Goal: Transaction & Acquisition: Purchase product/service

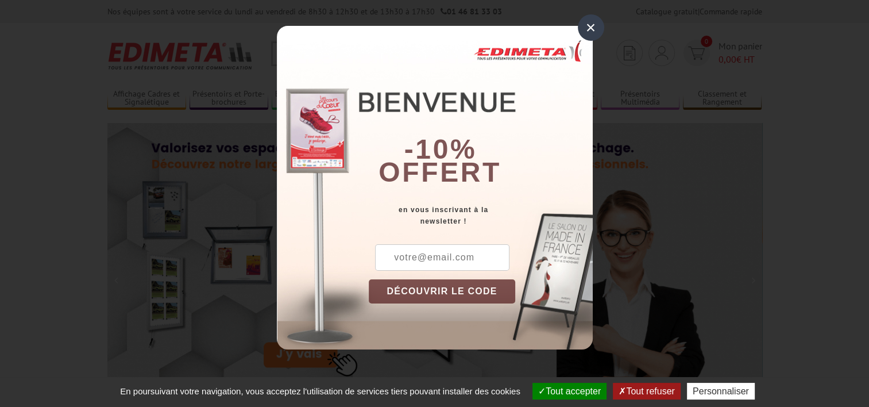
click at [588, 30] on div "×" at bounding box center [591, 27] width 26 height 26
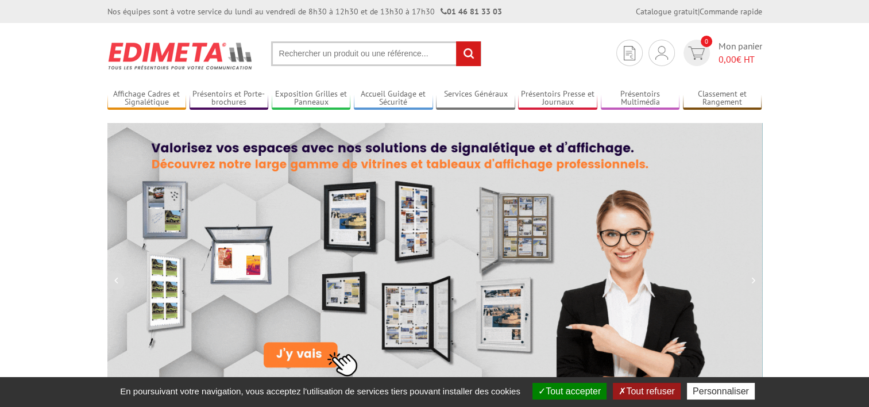
click at [409, 56] on input "text" at bounding box center [376, 53] width 210 height 25
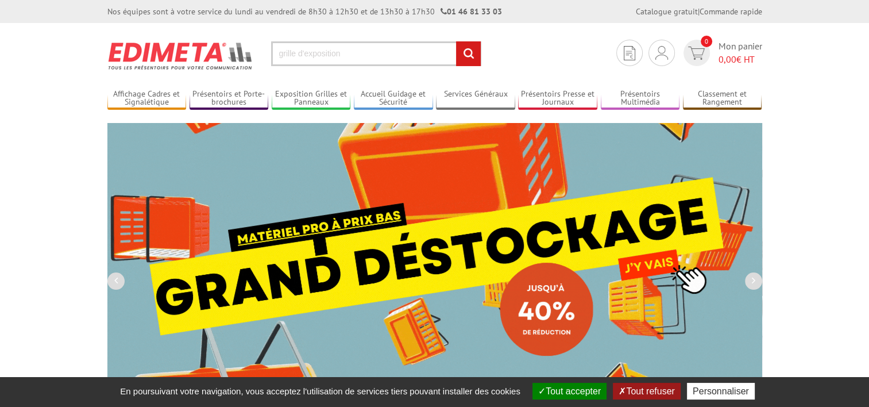
type input "grille d'exposition"
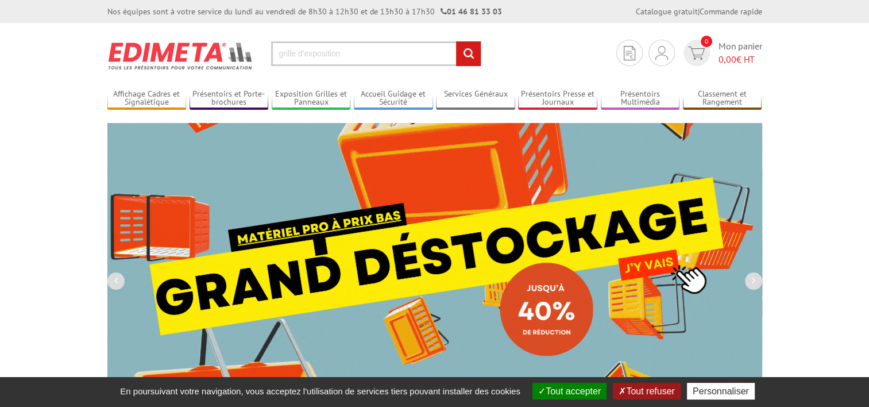
click at [456, 41] on input "rechercher" at bounding box center [468, 53] width 25 height 25
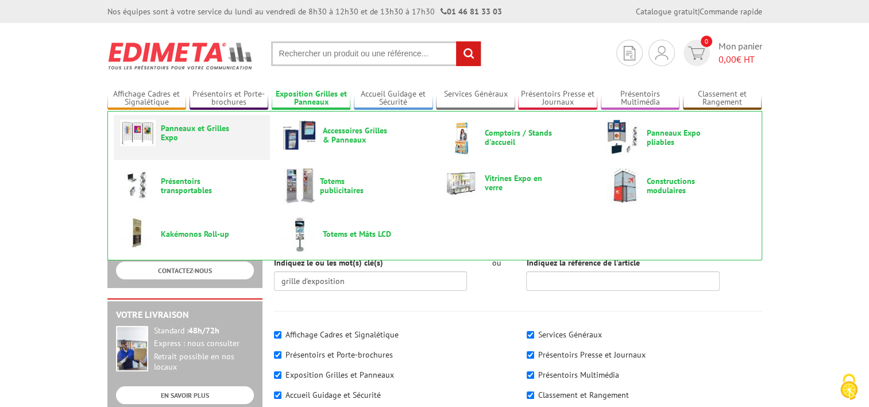
click at [177, 133] on span "Panneaux et Grilles Expo" at bounding box center [195, 132] width 69 height 18
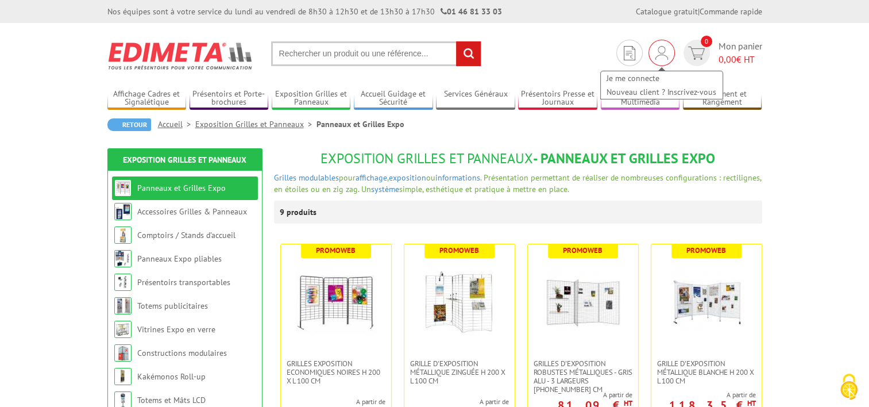
click at [656, 47] on img at bounding box center [661, 53] width 13 height 14
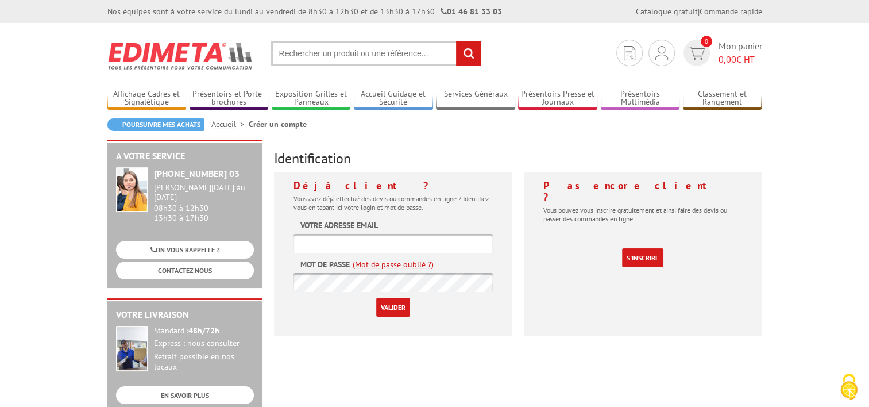
click at [451, 244] on input "text" at bounding box center [392, 243] width 199 height 19
drag, startPoint x: 326, startPoint y: 245, endPoint x: 276, endPoint y: 247, distance: 50.6
click at [276, 247] on div "Déjà client ? Vous avez déjà effectué des devis ou commandes en ligne ? Identif…" at bounding box center [393, 254] width 238 height 164
type input "[EMAIL_ADDRESS][DOMAIN_NAME]"
click at [376, 298] on input "Valider" at bounding box center [393, 307] width 34 height 19
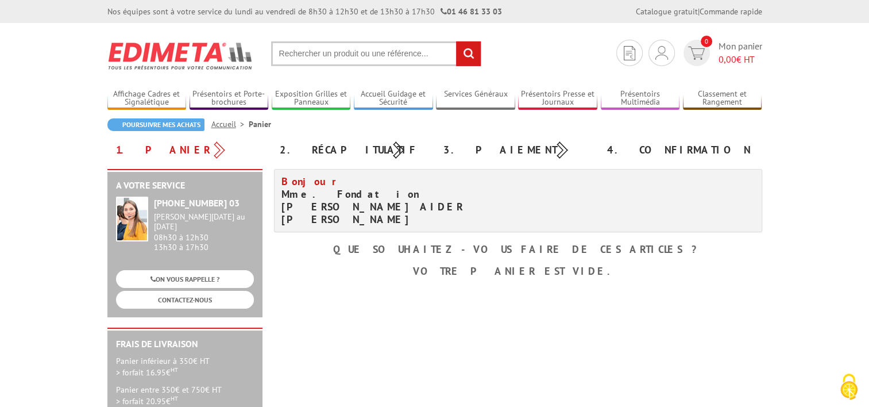
click at [349, 53] on input "text" at bounding box center [376, 53] width 210 height 25
click at [334, 95] on link "Exposition Grilles et Panneaux" at bounding box center [311, 98] width 79 height 19
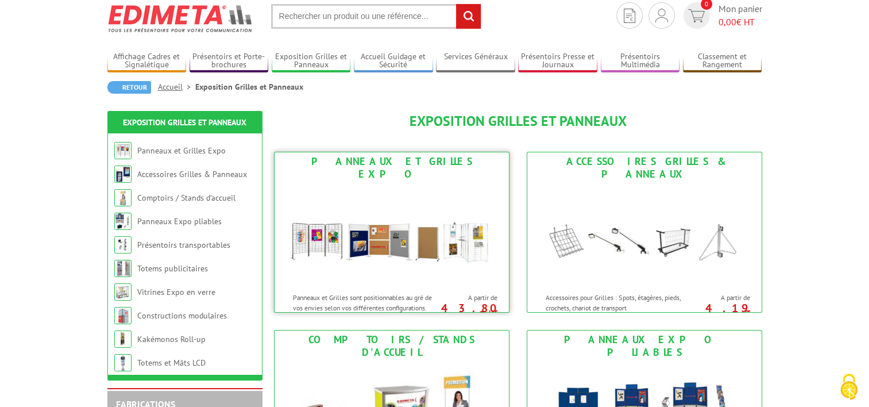
scroll to position [57, 0]
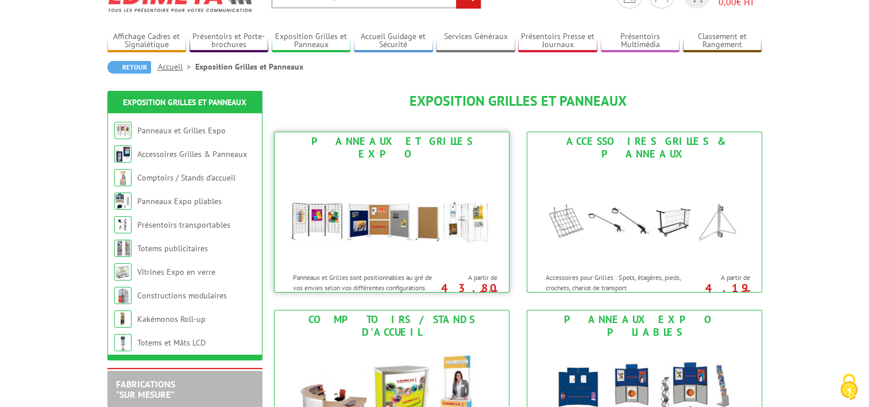
click at [352, 163] on img at bounding box center [391, 214] width 213 height 103
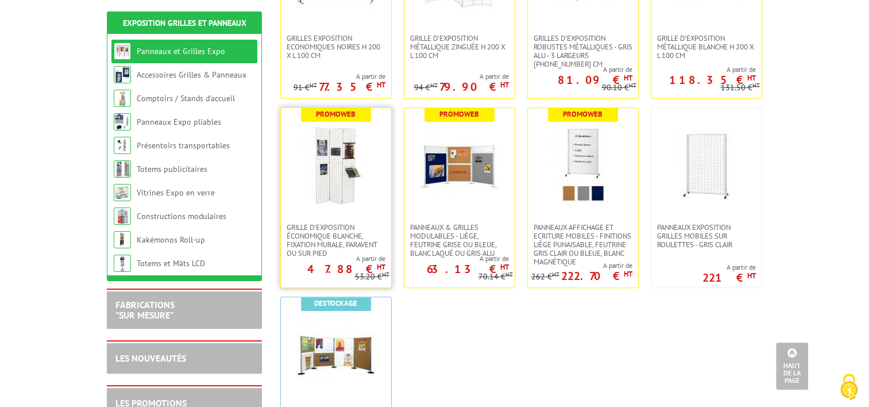
scroll to position [115, 0]
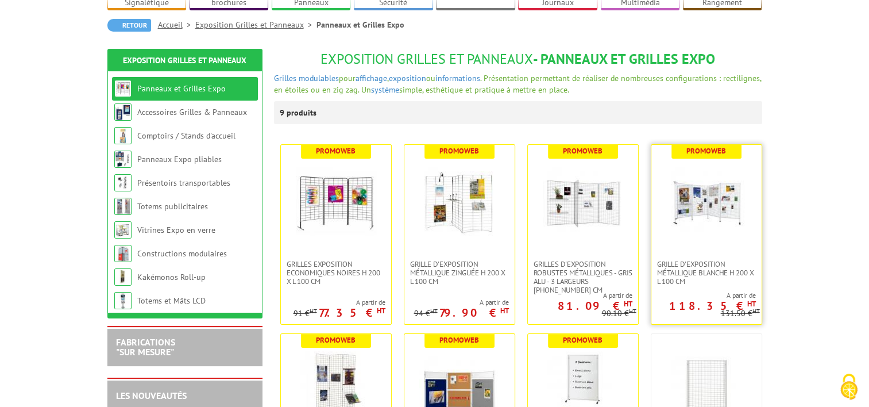
click at [697, 225] on img at bounding box center [706, 202] width 80 height 80
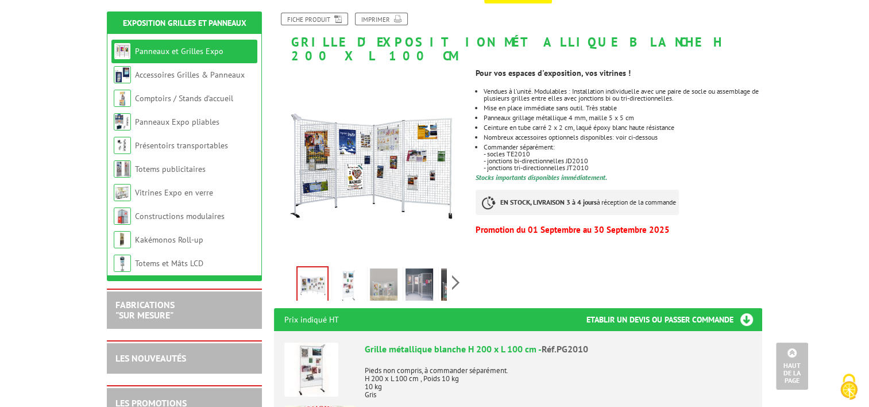
scroll to position [115, 0]
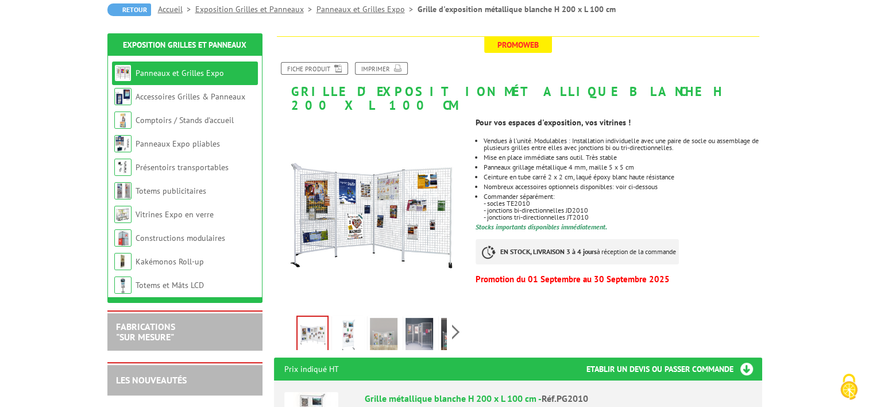
click at [416, 329] on img at bounding box center [419, 336] width 28 height 36
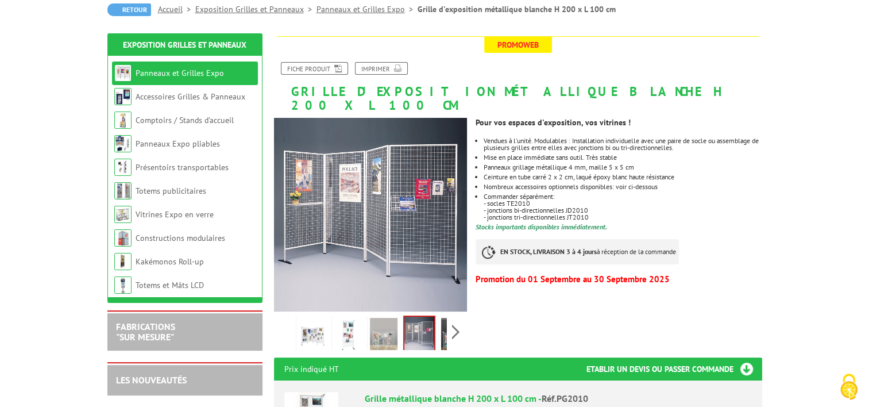
click at [379, 323] on img at bounding box center [384, 336] width 28 height 36
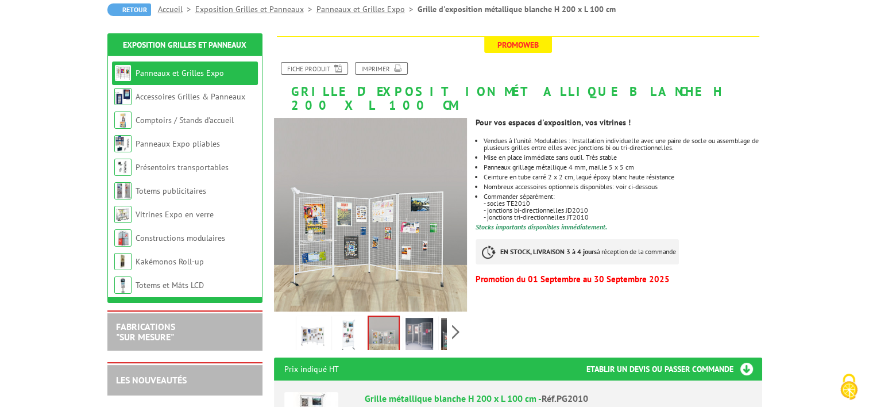
click at [354, 322] on img at bounding box center [348, 336] width 28 height 36
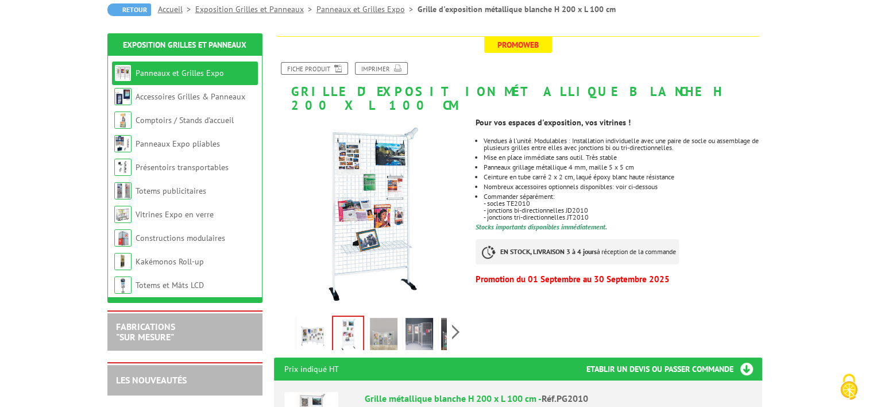
click at [311, 318] on img at bounding box center [313, 336] width 28 height 36
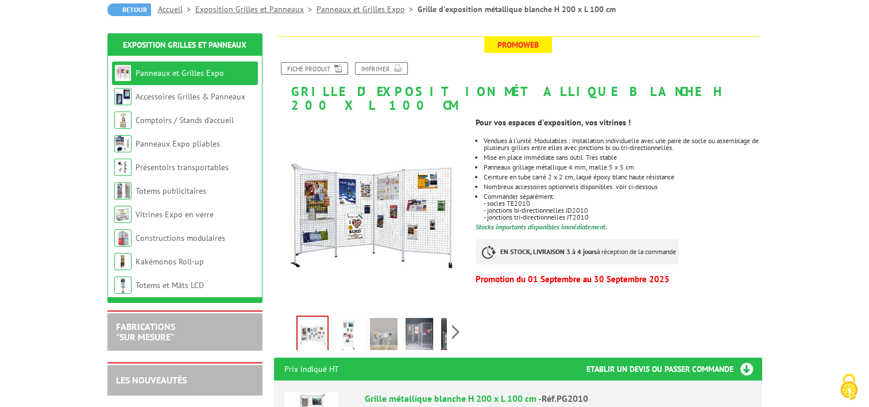
click at [351, 318] on img at bounding box center [348, 336] width 28 height 36
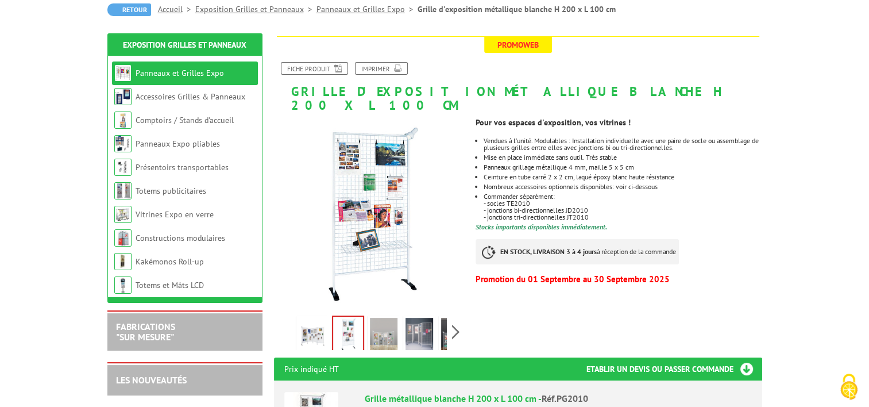
click at [767, 254] on div "Pour vos espaces d'exposition, vos vitrines ! Vendues à l'unité. Modulables : I…" at bounding box center [623, 200] width 295 height 176
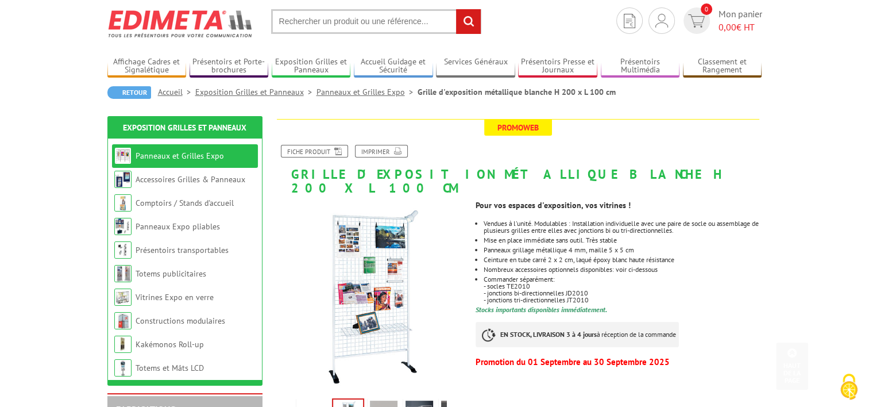
scroll to position [0, 0]
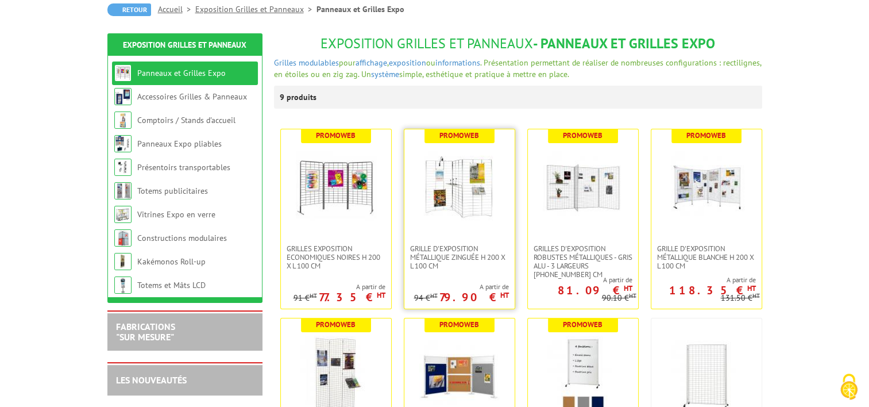
click at [444, 221] on img at bounding box center [459, 186] width 80 height 80
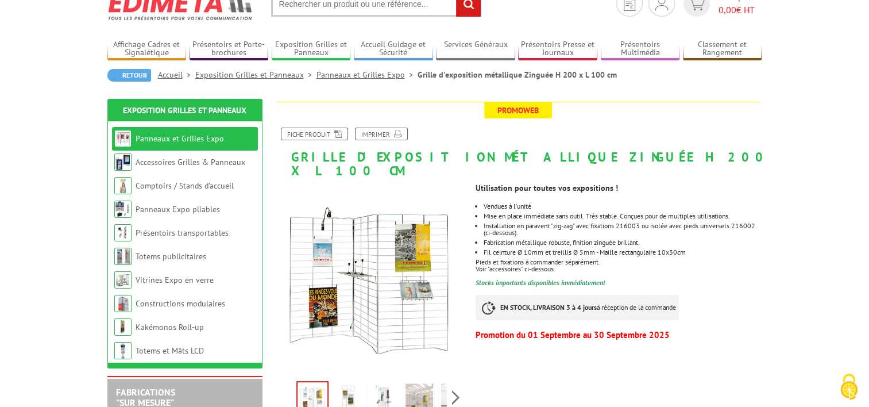
scroll to position [115, 0]
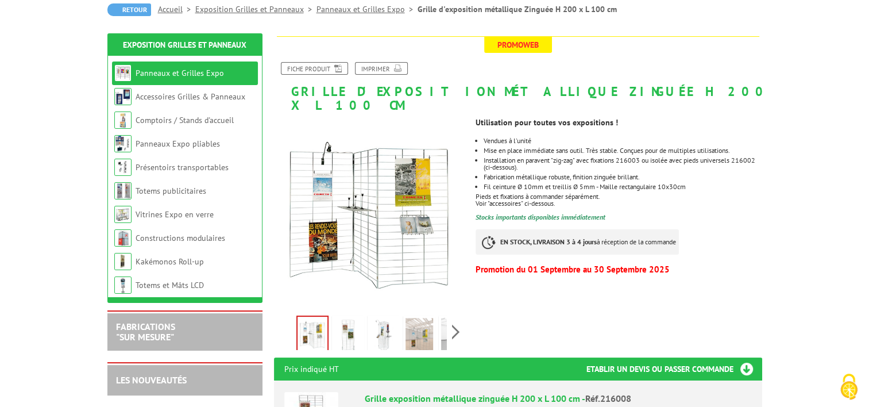
click at [415, 326] on img at bounding box center [419, 336] width 28 height 36
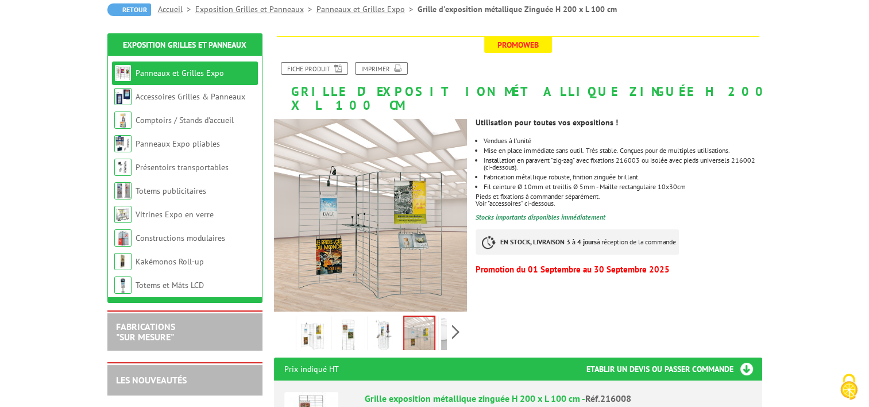
scroll to position [0, 0]
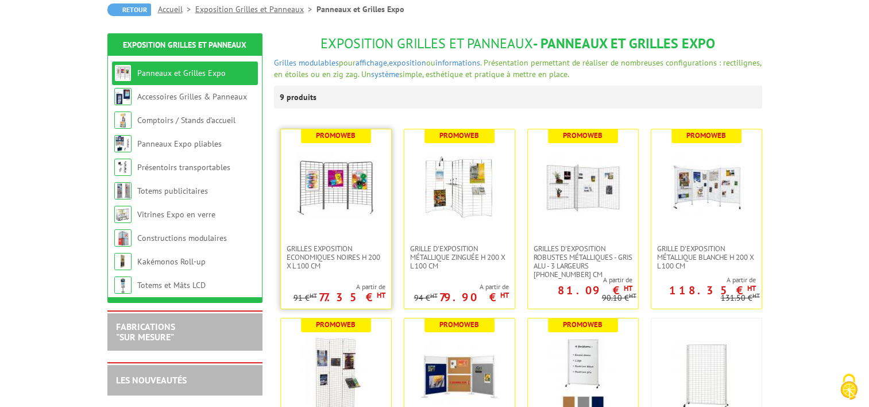
click at [331, 213] on img at bounding box center [336, 186] width 80 height 80
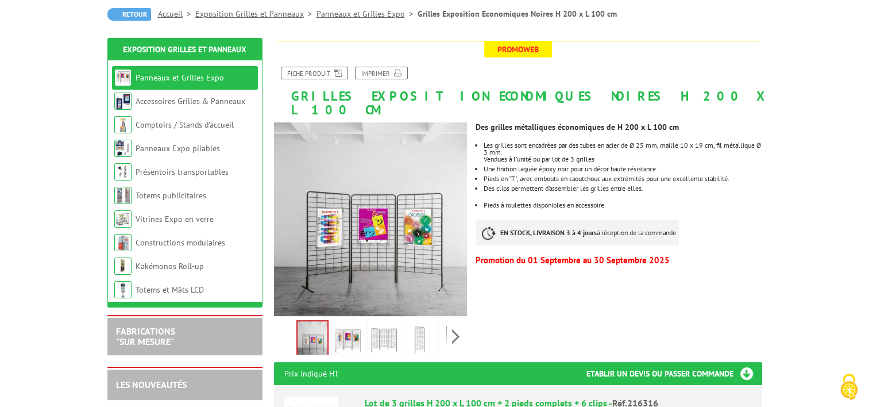
scroll to position [172, 0]
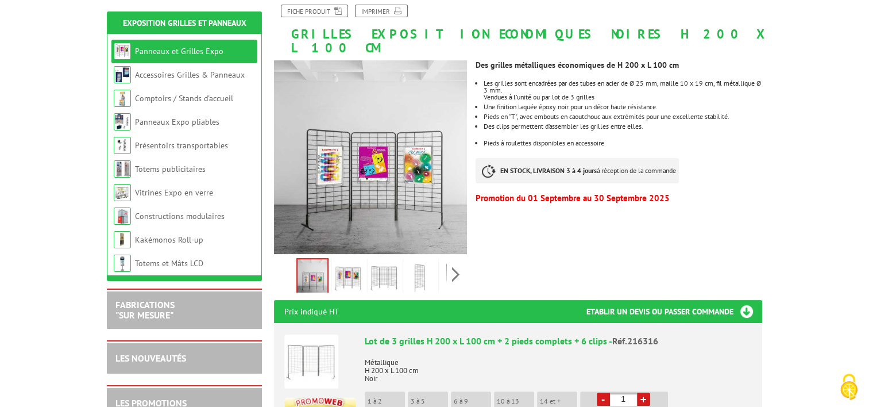
click at [387, 264] on img at bounding box center [384, 278] width 28 height 36
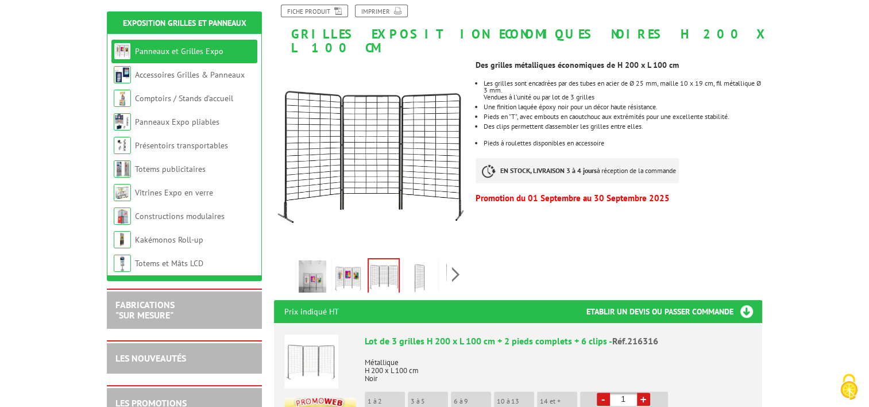
click at [419, 263] on img at bounding box center [419, 278] width 28 height 36
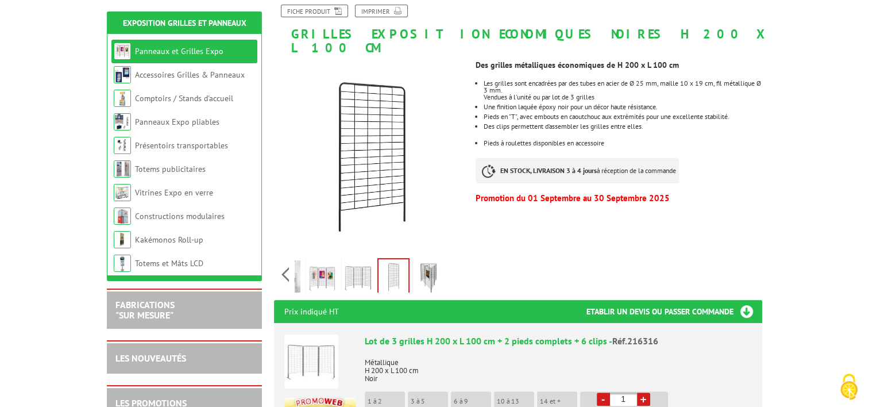
click at [455, 261] on div "Previous Next" at bounding box center [371, 274] width 194 height 40
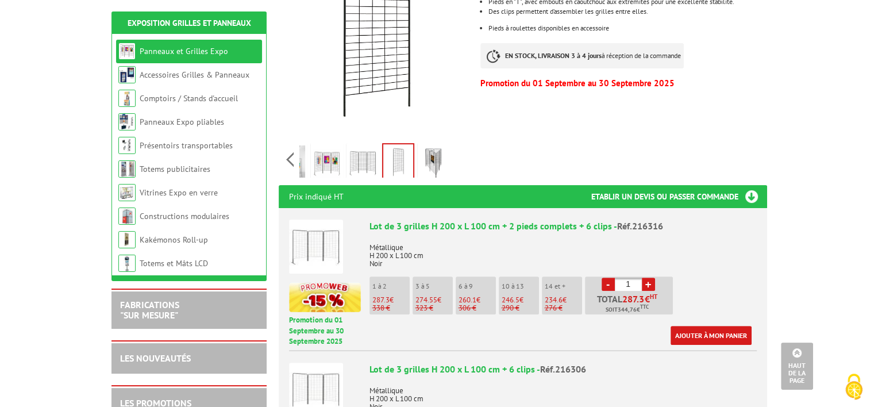
scroll to position [345, 0]
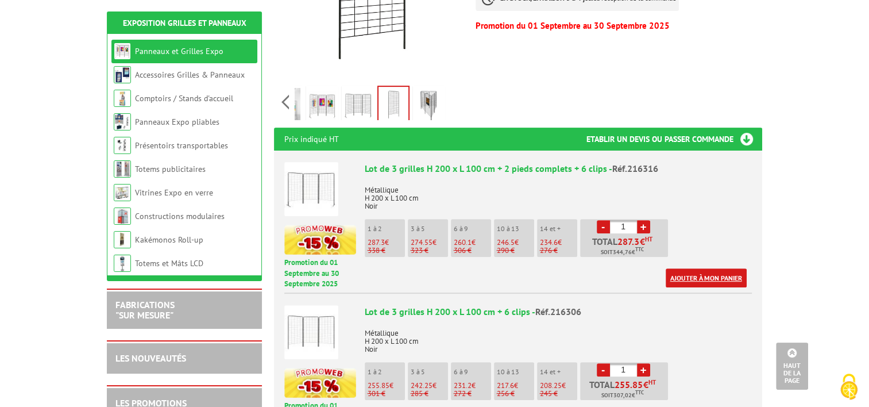
click at [710, 268] on link "Ajouter à mon panier" at bounding box center [706, 277] width 81 height 19
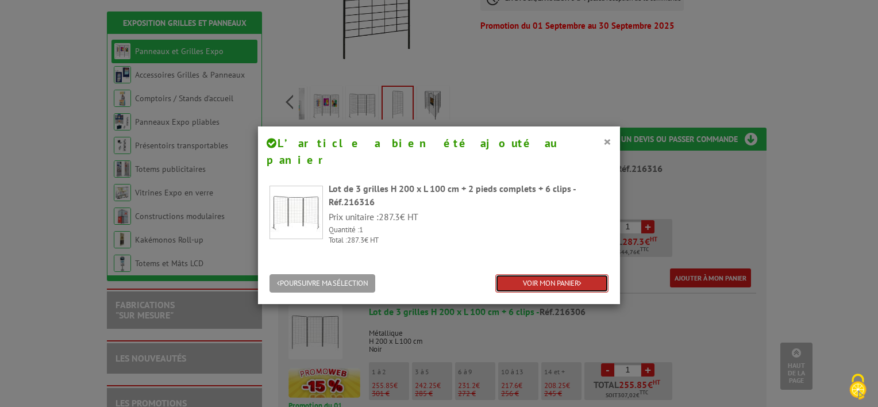
click at [570, 274] on link "VOIR MON PANIER" at bounding box center [551, 283] width 113 height 19
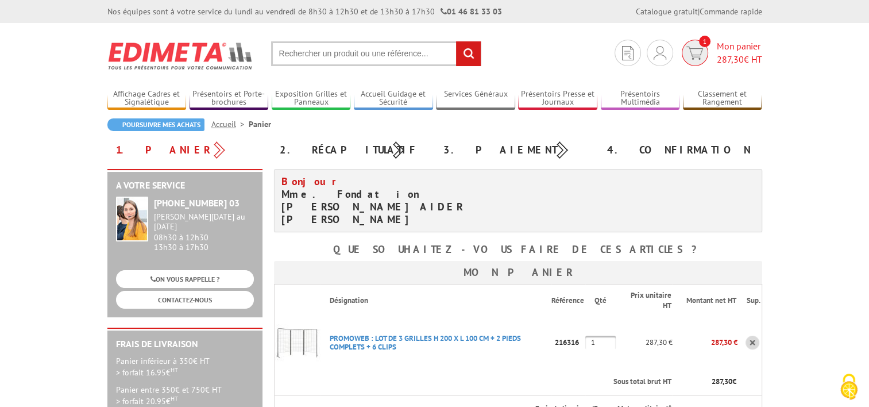
click at [701, 57] on span "1" at bounding box center [695, 53] width 26 height 26
click at [739, 45] on span "Mon panier 287,30 € HT" at bounding box center [739, 53] width 45 height 26
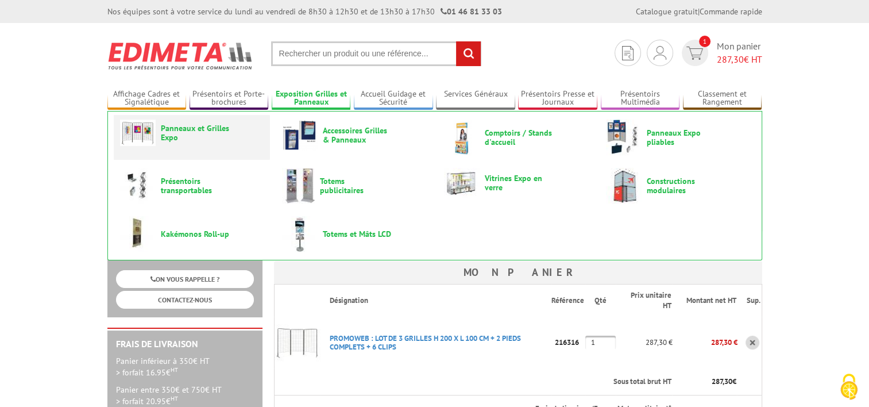
click at [209, 132] on span "Panneaux et Grilles Expo" at bounding box center [195, 132] width 69 height 18
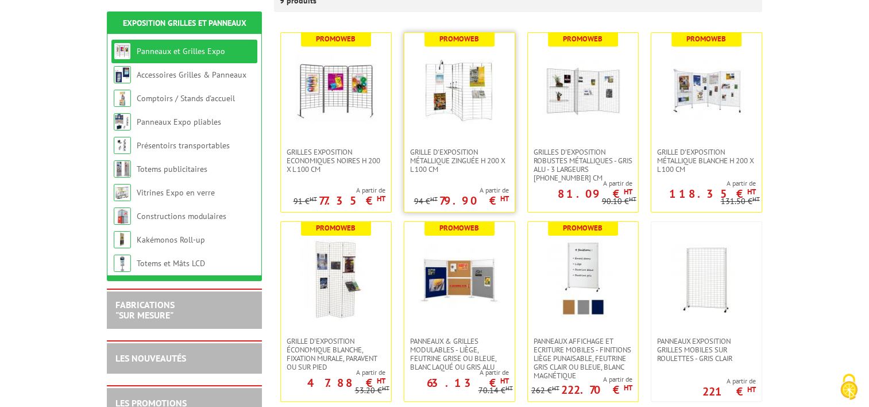
scroll to position [230, 0]
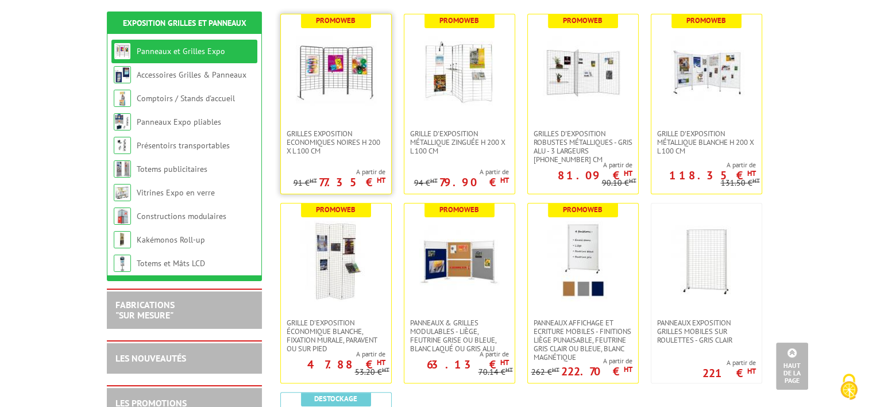
click at [327, 121] on link at bounding box center [336, 71] width 110 height 115
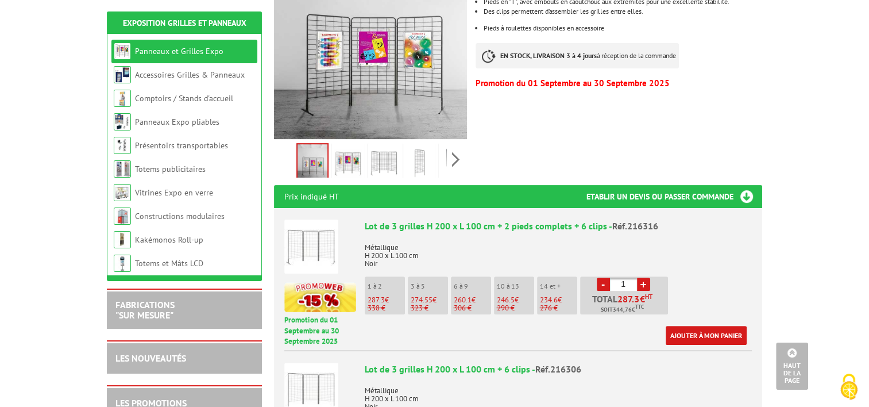
scroll to position [402, 0]
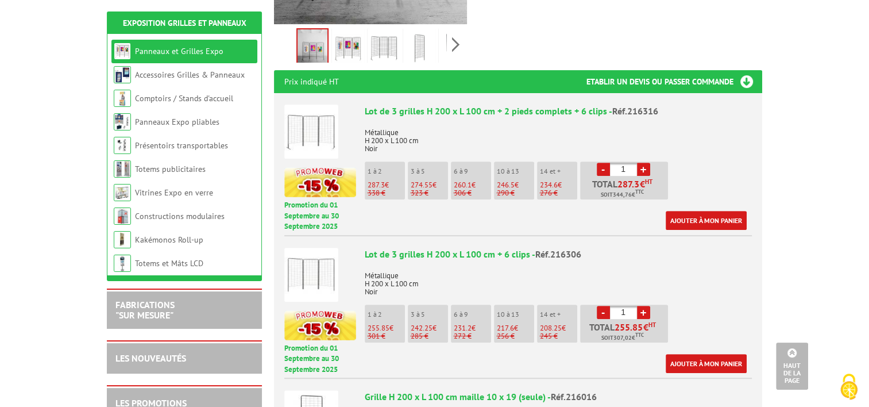
click at [420, 30] on img at bounding box center [419, 48] width 28 height 36
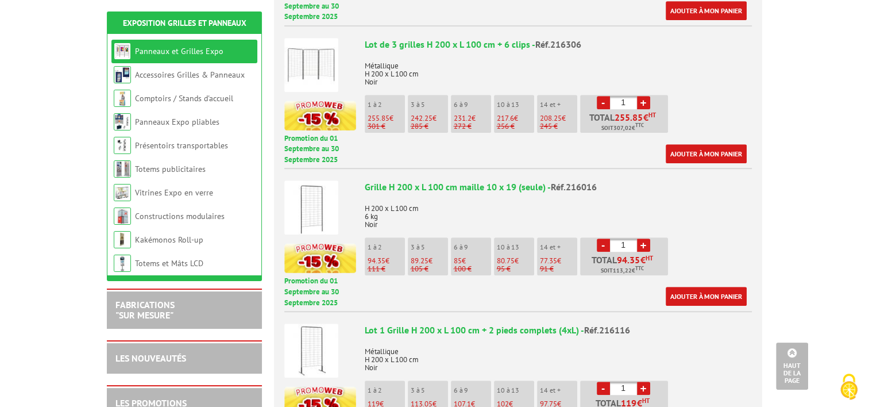
scroll to position [632, 0]
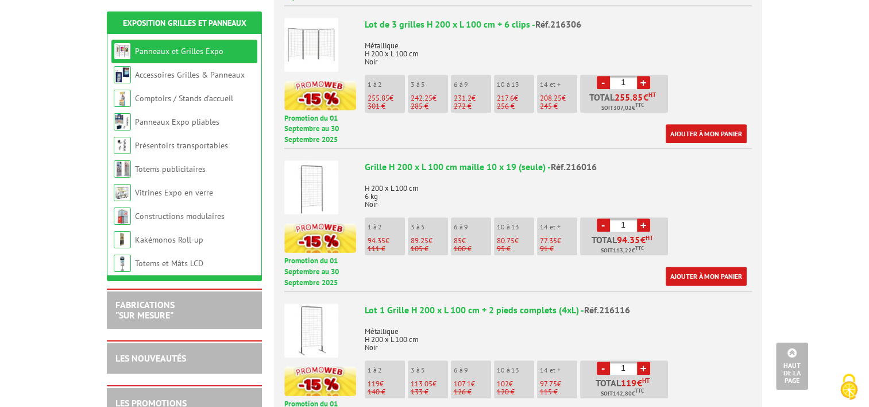
click at [431, 223] on p "3 à 5" at bounding box center [429, 227] width 37 height 8
click at [646, 218] on link "+" at bounding box center [643, 224] width 13 height 13
type input "3"
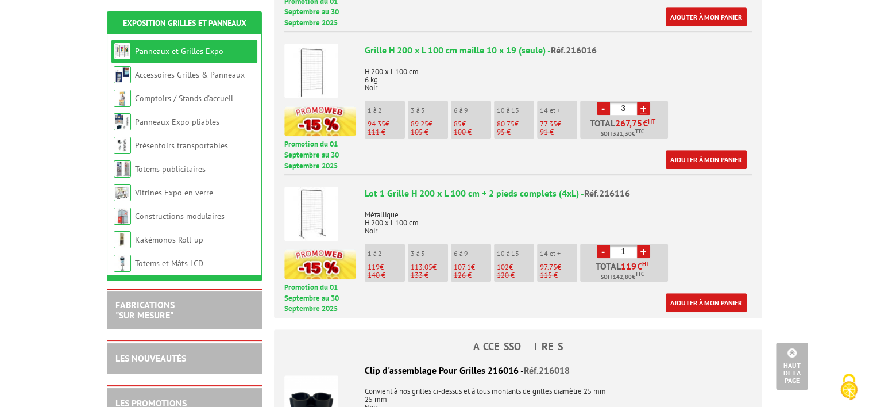
scroll to position [747, 0]
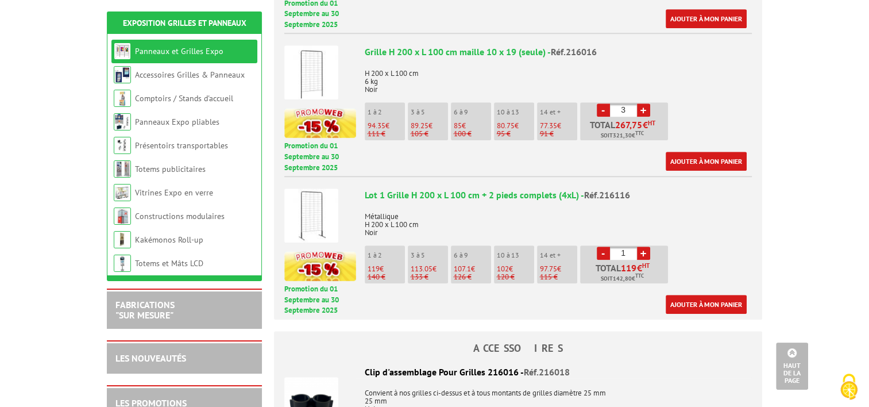
click at [648, 246] on link "+" at bounding box center [643, 252] width 13 height 13
type input "3"
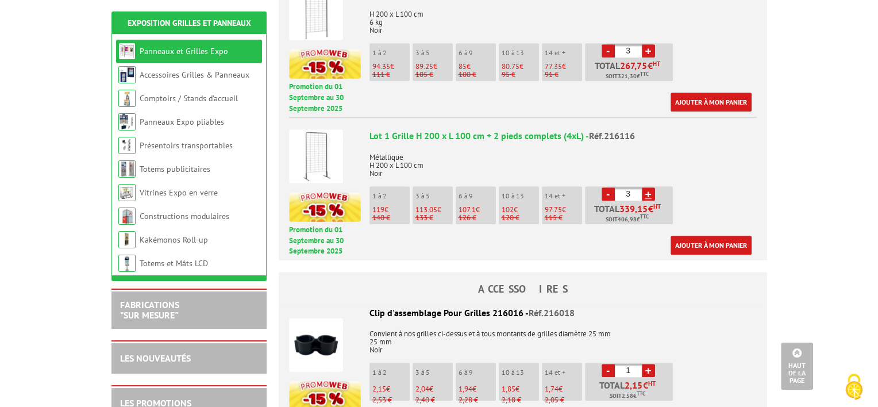
scroll to position [804, 0]
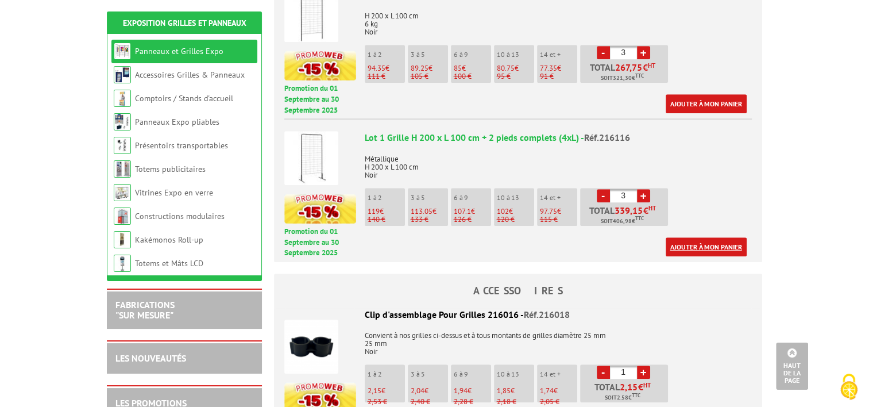
click at [719, 237] on link "Ajouter à mon panier" at bounding box center [706, 246] width 81 height 19
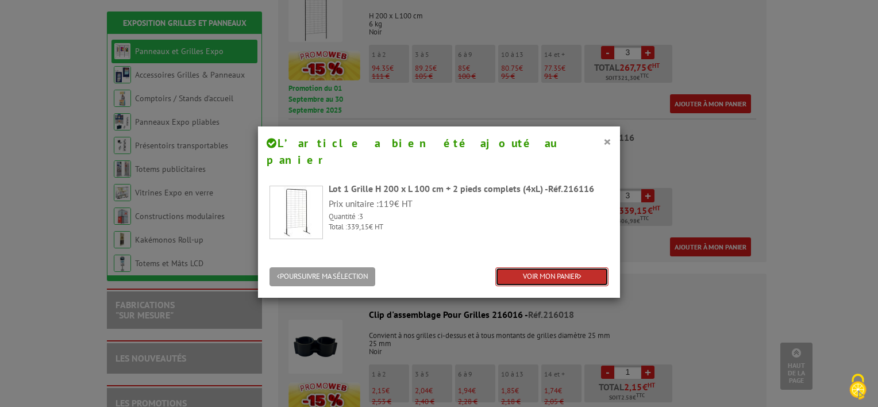
click at [551, 267] on link "VOIR MON PANIER" at bounding box center [551, 276] width 113 height 19
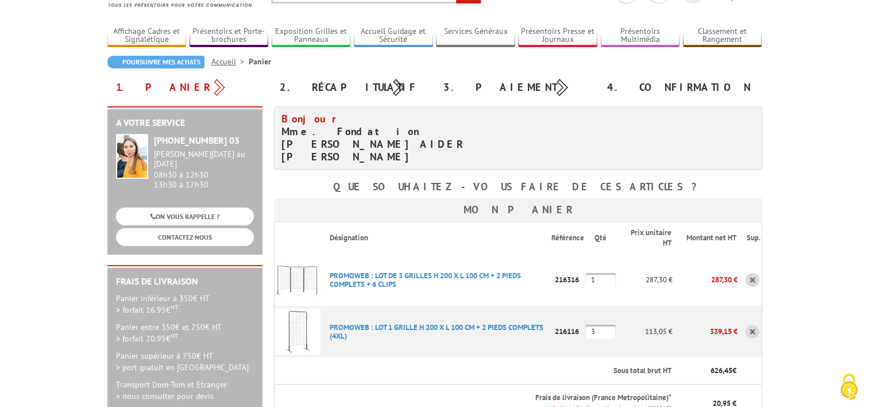
scroll to position [115, 0]
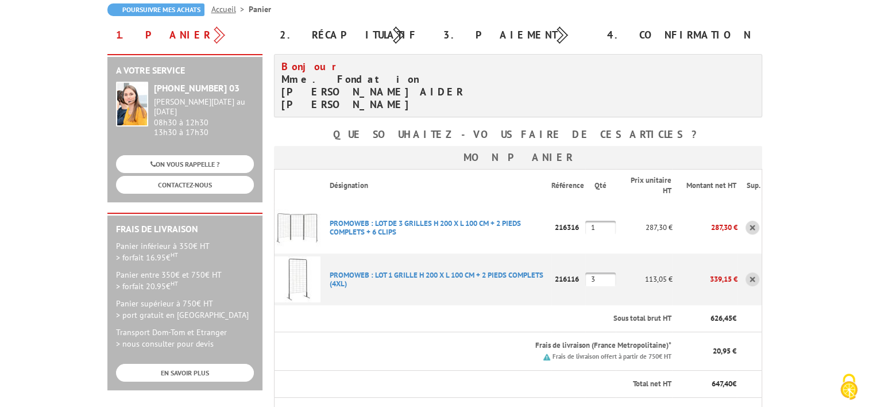
click at [754, 221] on link at bounding box center [752, 228] width 14 height 14
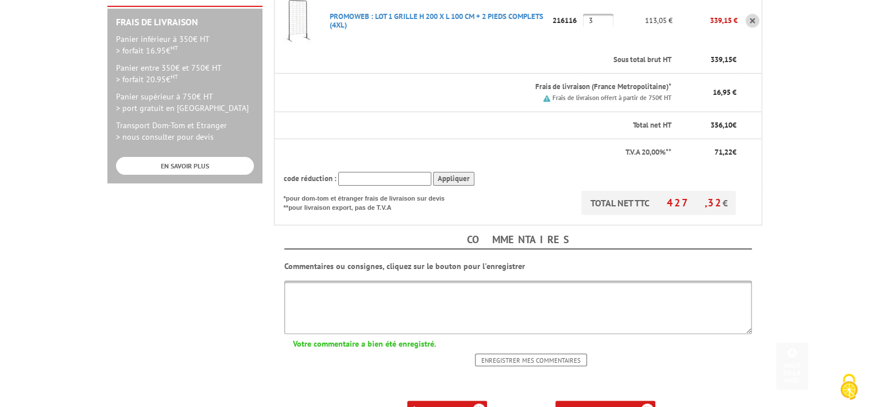
scroll to position [402, 0]
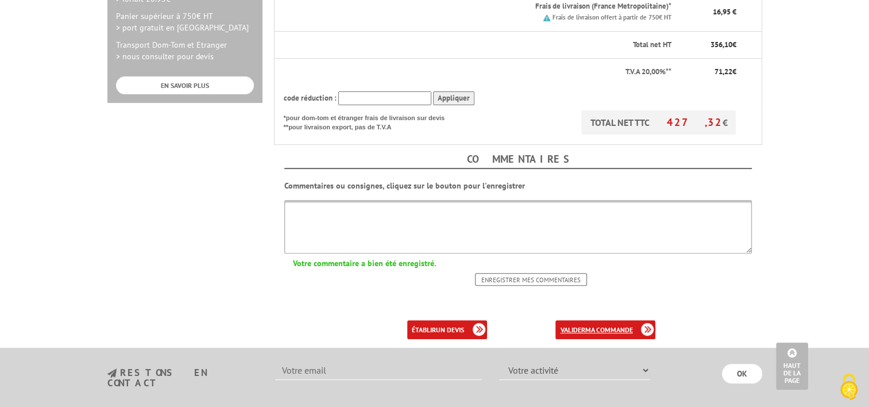
click at [620, 325] on b "ma commande" at bounding box center [609, 329] width 48 height 9
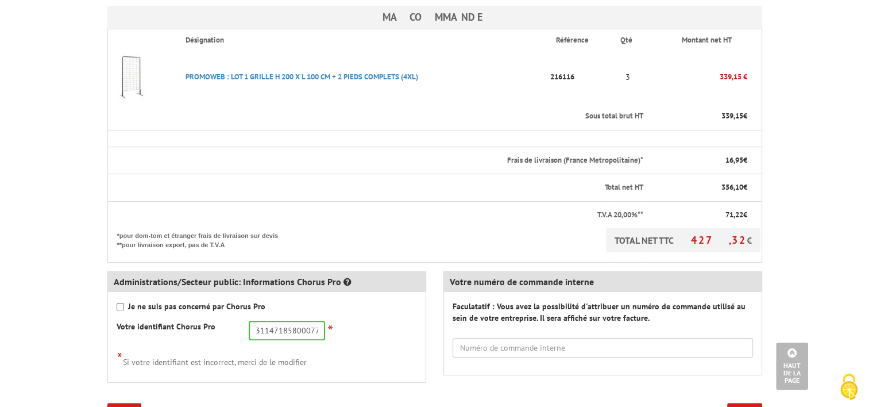
scroll to position [402, 0]
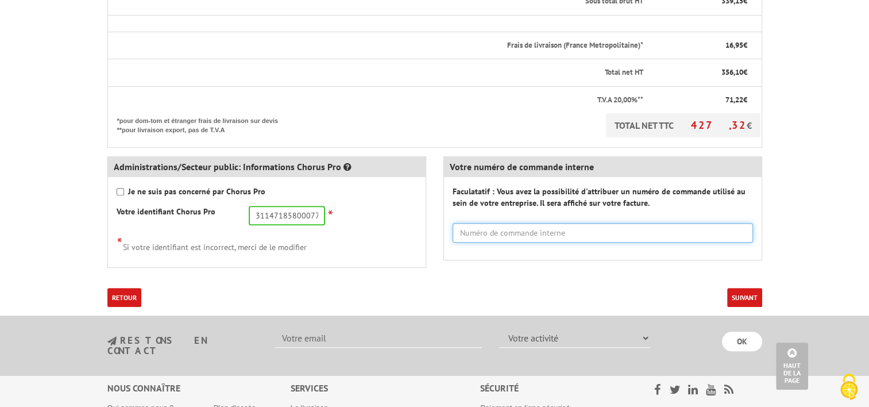
click at [656, 228] on input "text" at bounding box center [603, 233] width 300 height 20
type input "cvvghnvj"
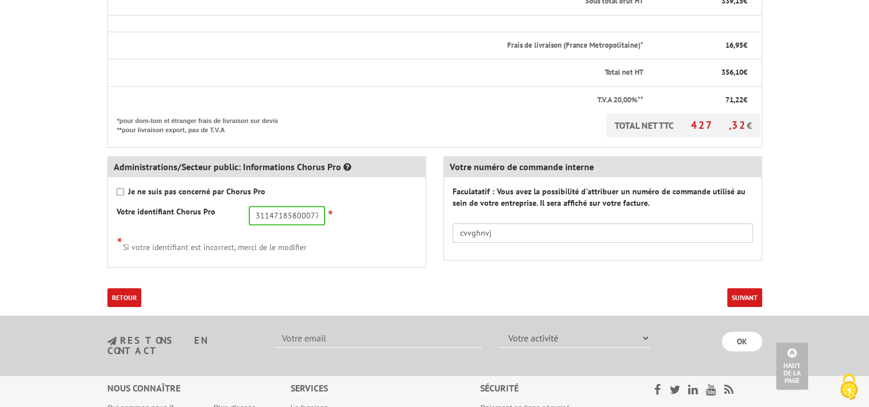
click at [749, 295] on button "Suivant" at bounding box center [744, 297] width 35 height 19
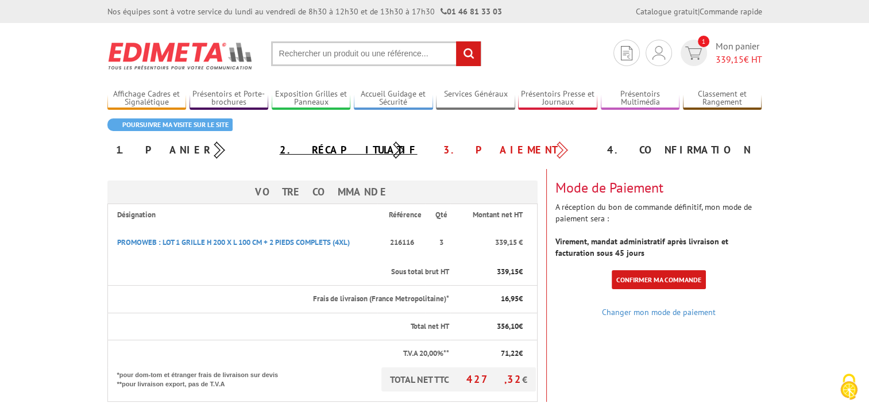
click at [340, 146] on link "2. Récapitulatif" at bounding box center [349, 149] width 138 height 13
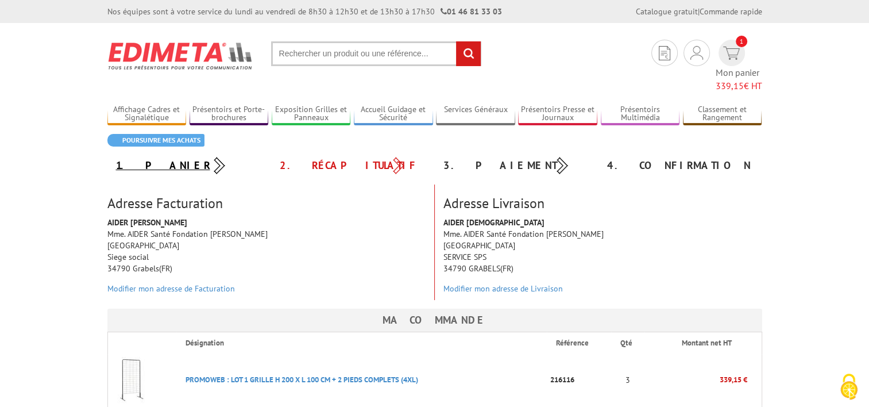
click at [138, 159] on link "1. Panier" at bounding box center [163, 165] width 94 height 13
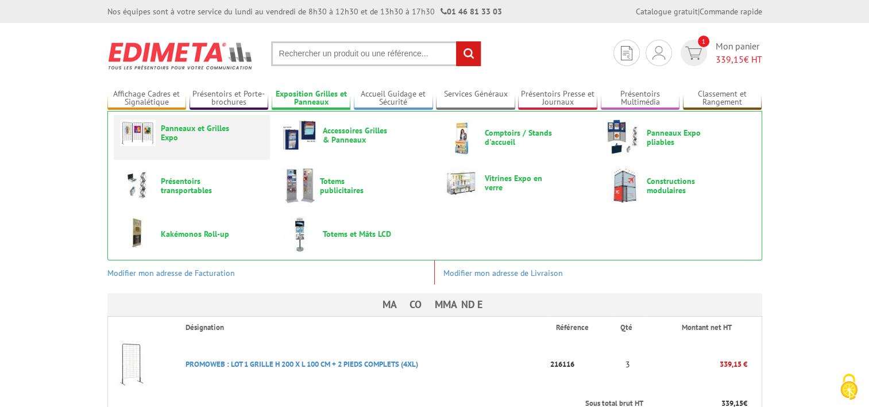
click at [207, 135] on span "Panneaux et Grilles Expo" at bounding box center [195, 132] width 69 height 18
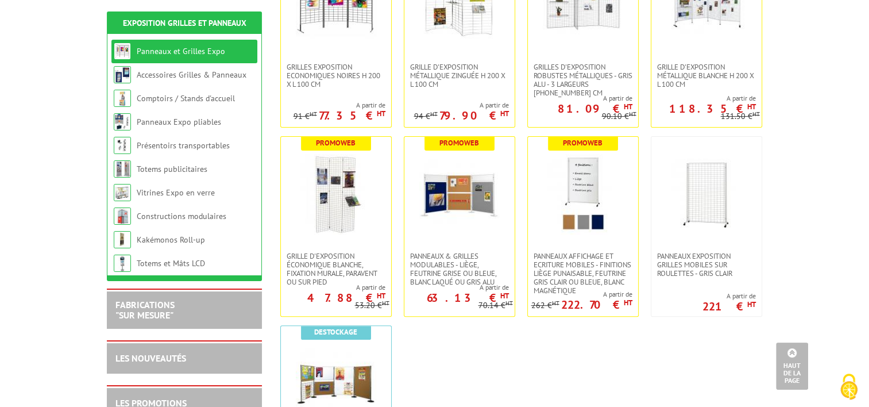
scroll to position [402, 0]
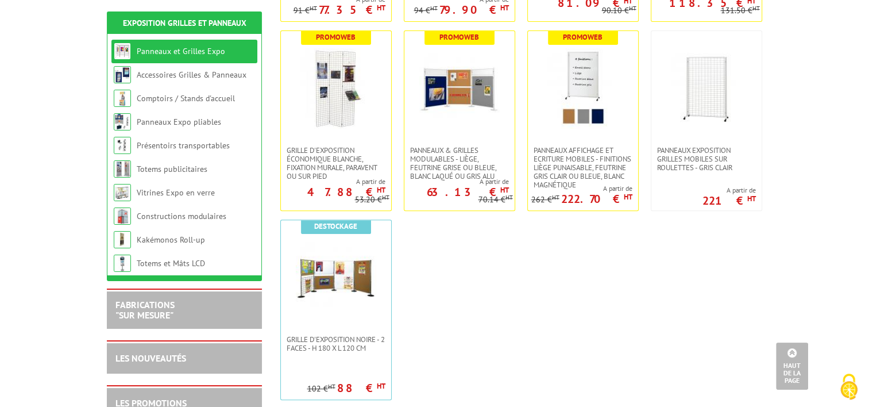
click at [454, 320] on ul "Promoweb Grilles Exposition Economiques Noires H 200 x L 100 cm A partir de 77.…" at bounding box center [518, 121] width 488 height 570
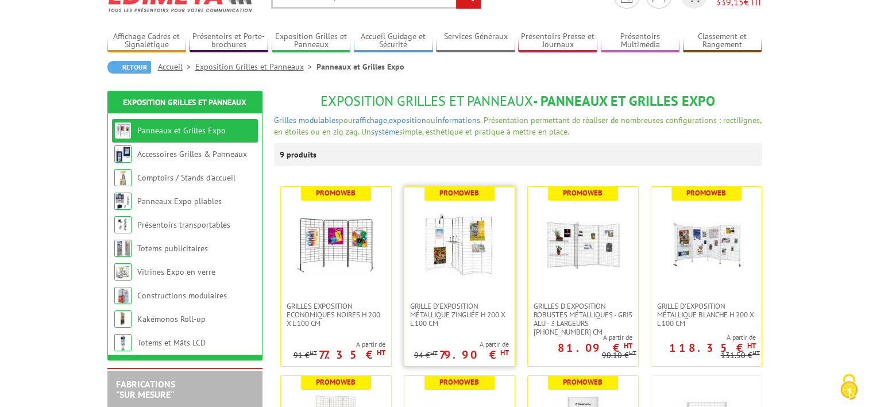
scroll to position [172, 0]
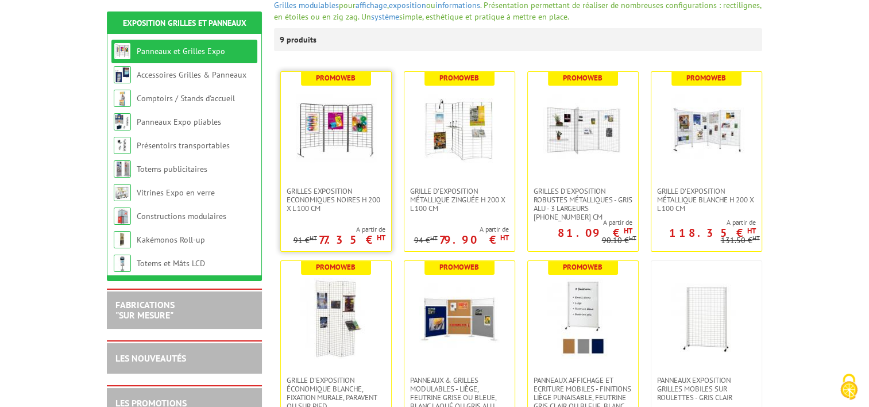
click at [341, 168] on img at bounding box center [336, 129] width 80 height 80
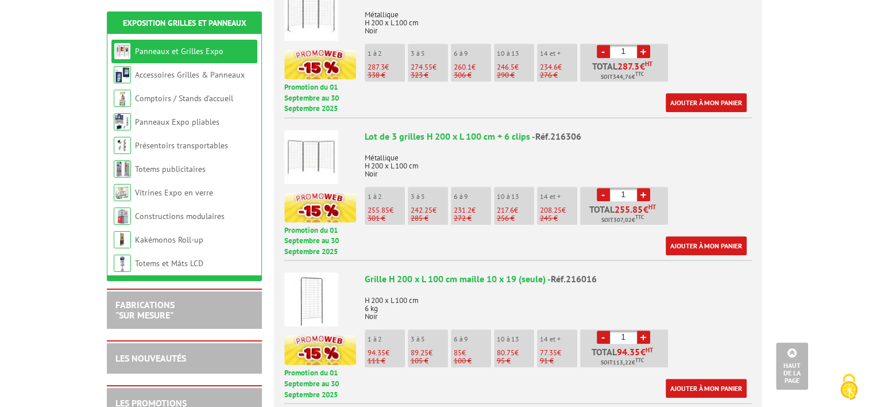
scroll to position [459, 0]
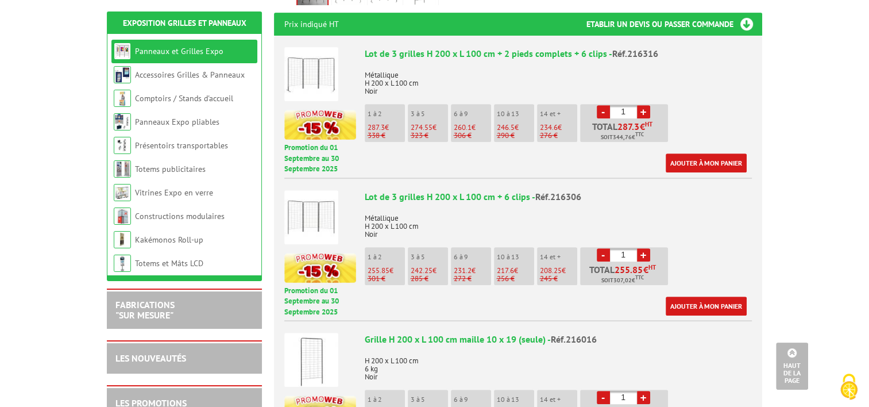
click at [327, 66] on img at bounding box center [311, 74] width 54 height 54
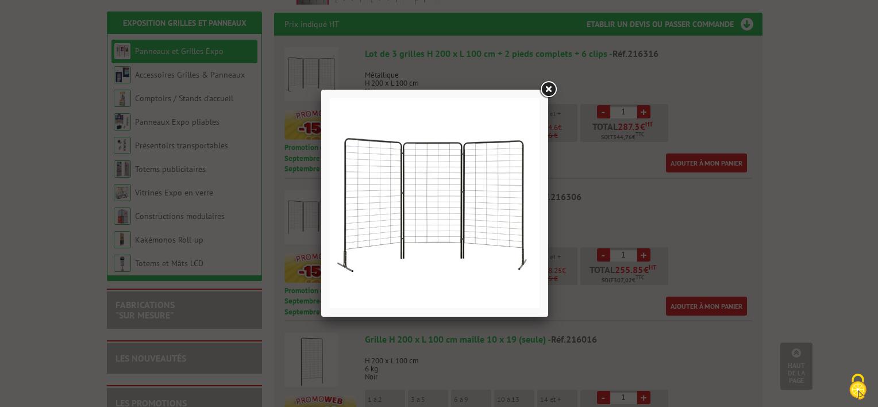
click at [551, 90] on link at bounding box center [548, 89] width 21 height 21
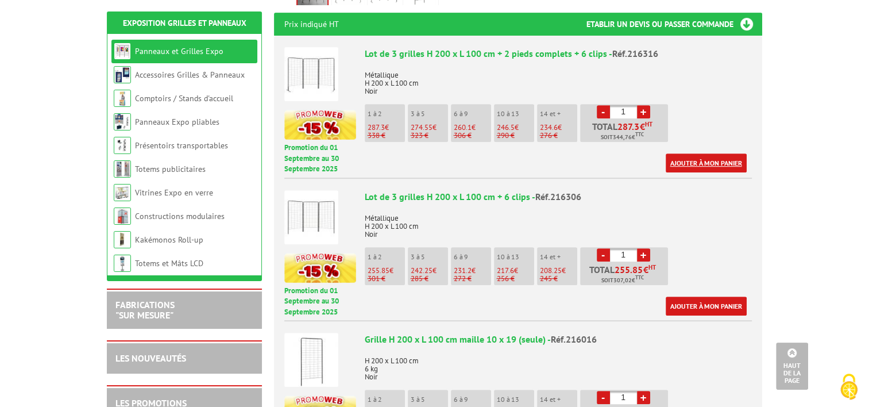
click at [714, 153] on link "Ajouter à mon panier" at bounding box center [706, 162] width 81 height 19
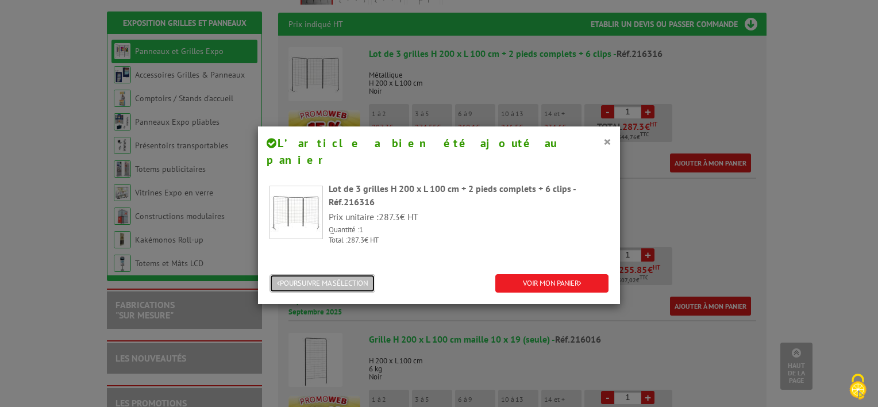
click at [356, 274] on button "POURSUIVRE MA SÉLECTION" at bounding box center [322, 283] width 106 height 19
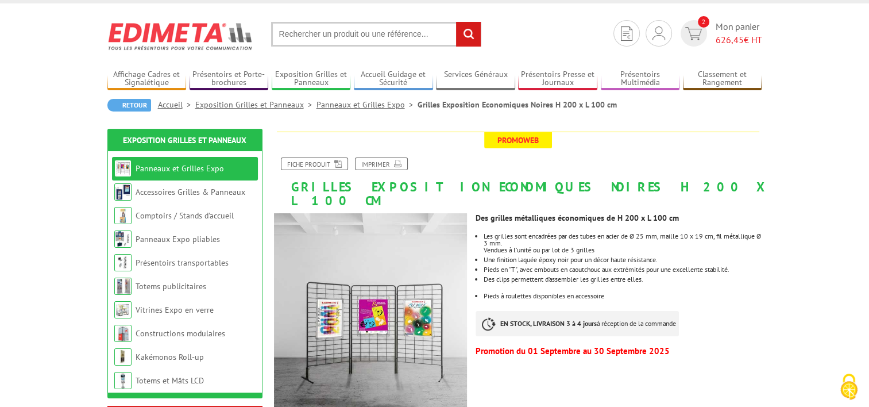
scroll to position [0, 0]
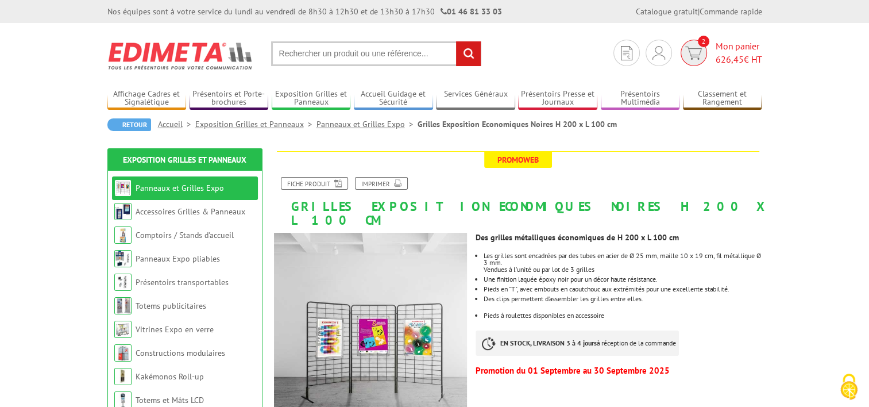
click at [692, 55] on img at bounding box center [693, 53] width 17 height 13
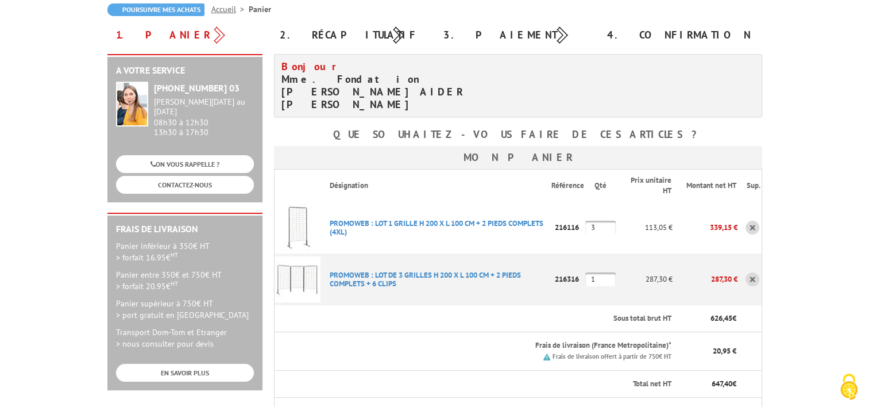
scroll to position [172, 0]
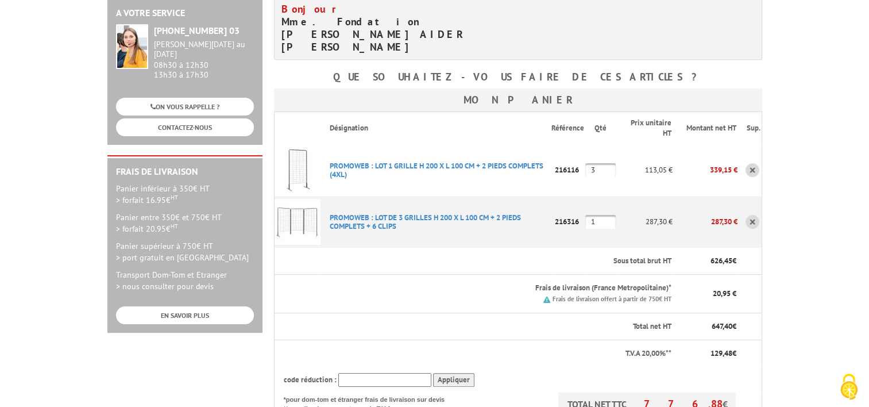
click at [752, 163] on link at bounding box center [752, 170] width 14 height 14
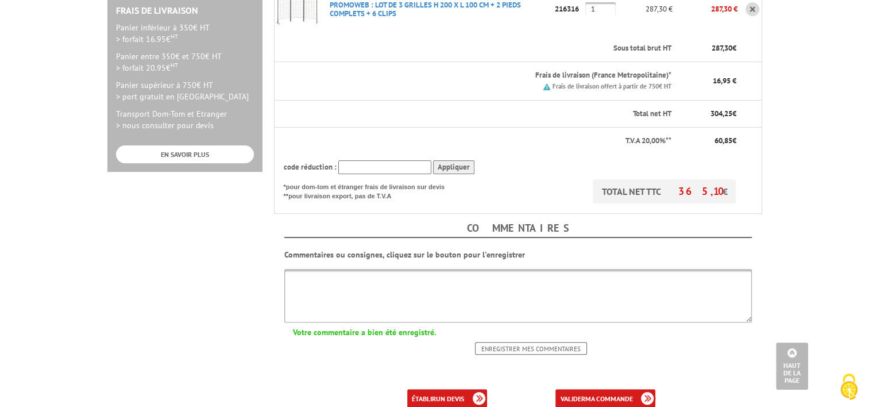
scroll to position [402, 0]
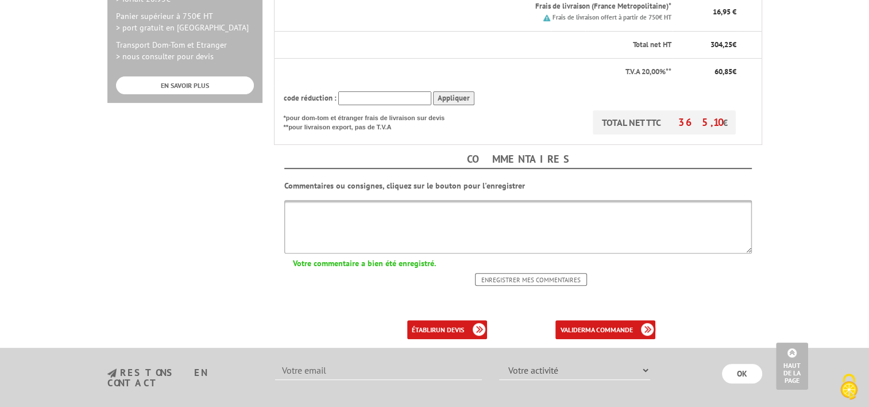
click at [359, 200] on textarea at bounding box center [518, 226] width 468 height 53
click at [400, 200] on textarea "Livraison au chateau de Fl" at bounding box center [518, 226] width 468 height 53
click at [324, 200] on textarea "Livraison au chateau de Flaugergues 34000Montpellier pour le 04 Ocotobre maximu…" at bounding box center [518, 226] width 468 height 53
drag, startPoint x: 430, startPoint y: 186, endPoint x: 393, endPoint y: 198, distance: 39.2
click at [393, 200] on textarea "Livraison directe au château de Flaugergues 34000Montpellier pour le 04 Ocotobr…" at bounding box center [518, 226] width 468 height 53
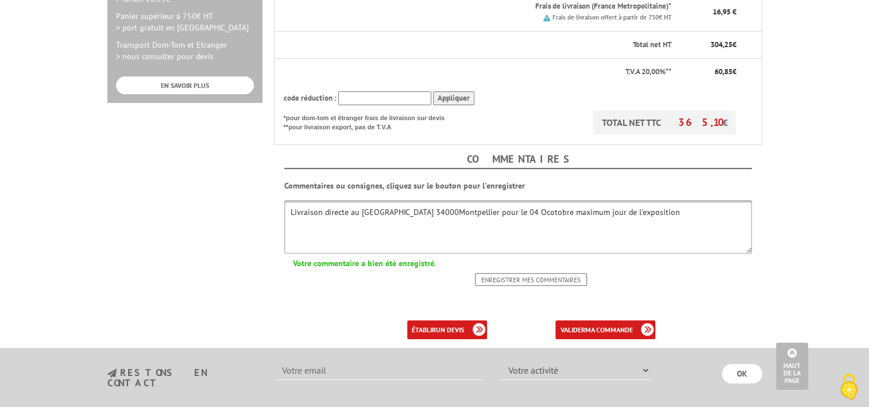
drag, startPoint x: 444, startPoint y: 183, endPoint x: 463, endPoint y: 180, distance: 19.7
click at [463, 200] on textarea "Livraison directe au château de Flaugergues 34000Montpellier pour le 04 Ocotobr…" at bounding box center [518, 226] width 468 height 53
click at [575, 200] on textarea "Livraison directe au château de Flaugergues à Montpellier pour le 04 Octobre ma…" at bounding box center [518, 226] width 468 height 53
click at [558, 200] on textarea "Livraison directe au château de Flaugergues à Montpellier pour le 04 Octobre ma…" at bounding box center [518, 226] width 468 height 53
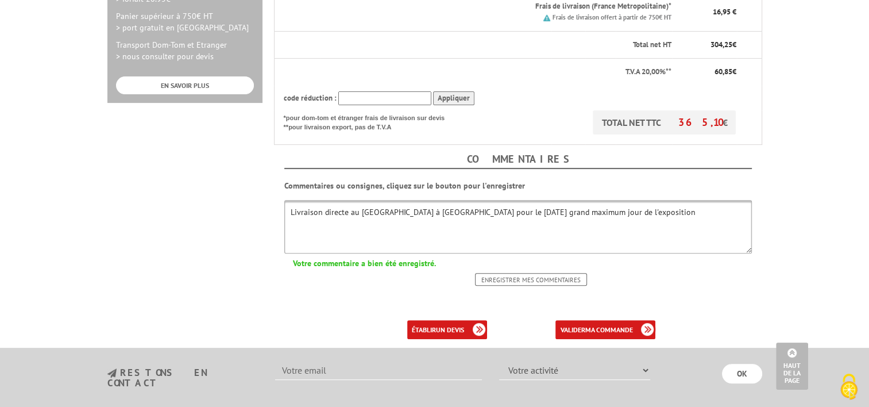
click at [705, 200] on textarea "Livraison directe au château de Flaugergues à Montpellier pour le 04 Octobre gr…" at bounding box center [518, 226] width 468 height 53
click at [721, 217] on textarea "Livraison directe au château de Flaugergues à Montpellier pour le 04 Octobre gr…" at bounding box center [518, 226] width 468 height 53
type textarea "Livraison directe au château de Flaugergues à Montpellier pour le 04 Octobre gr…"
click at [605, 325] on b "ma commande" at bounding box center [609, 329] width 48 height 9
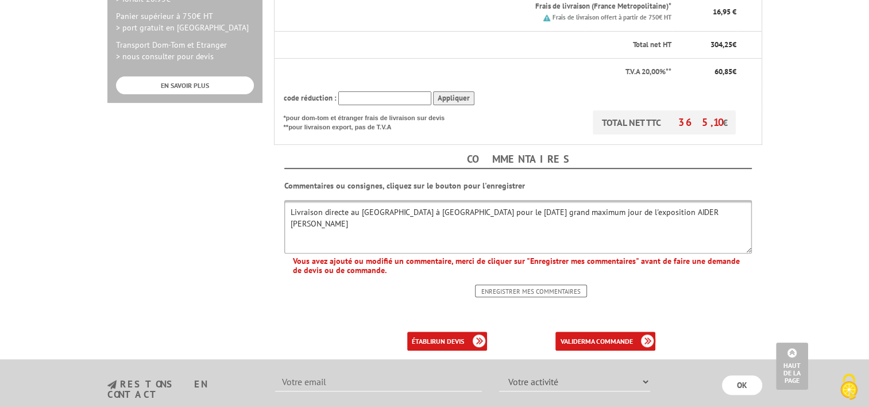
click at [548, 284] on input "Enregistrer mes commentaires" at bounding box center [531, 290] width 112 height 13
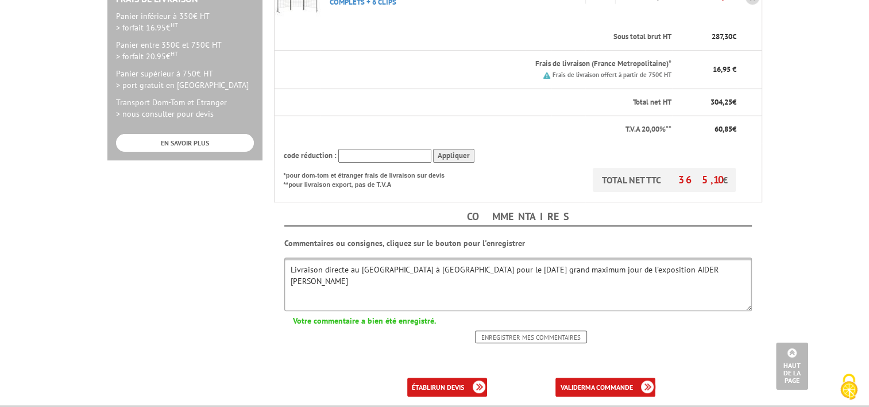
scroll to position [459, 0]
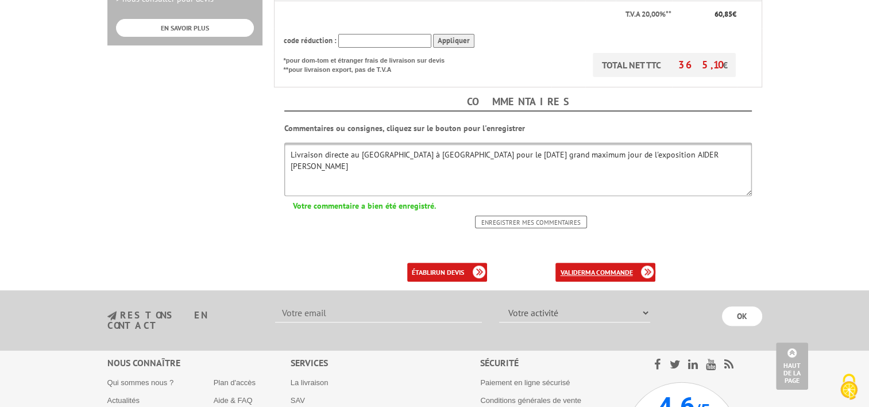
click at [628, 268] on b "ma commande" at bounding box center [609, 272] width 48 height 9
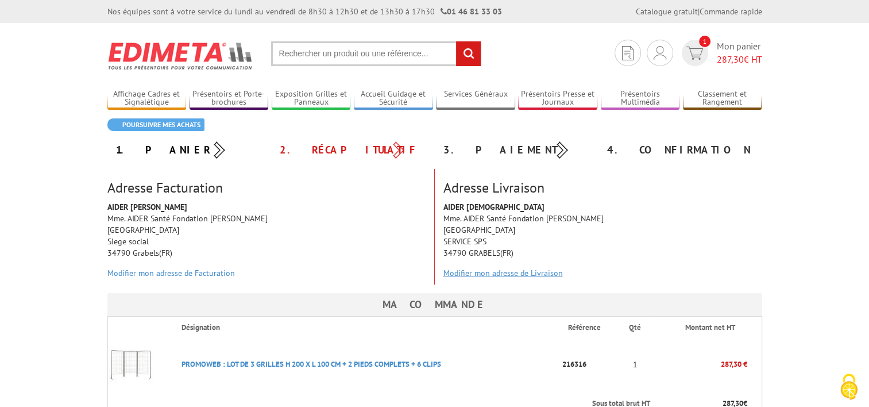
click at [508, 273] on link "Modifier mon adresse de Livraison" at bounding box center [502, 273] width 119 height 10
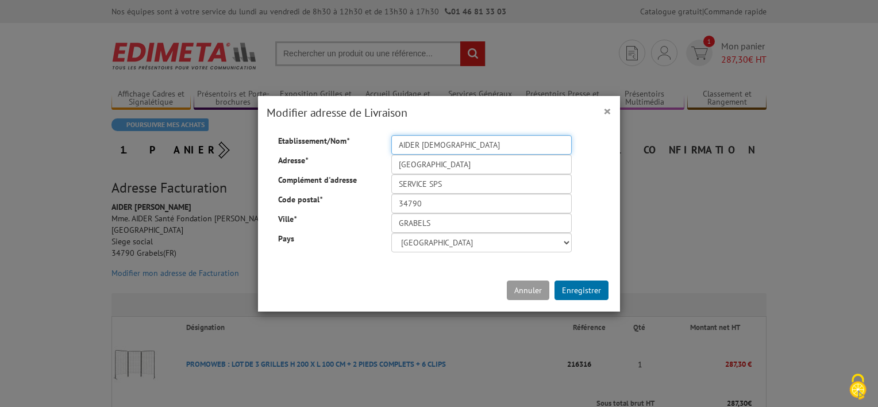
click at [447, 146] on input "AIDER SANTE" at bounding box center [481, 145] width 180 height 20
click at [454, 144] on input "AIDER SANTE" at bounding box center [481, 145] width 180 height 20
drag, startPoint x: 450, startPoint y: 144, endPoint x: 351, endPoint y: 144, distance: 99.4
click at [351, 135] on div "Etablissement/Nom * AIDER SANTE" at bounding box center [438, 135] width 339 height 0
drag, startPoint x: 450, startPoint y: 145, endPoint x: 457, endPoint y: 145, distance: 6.9
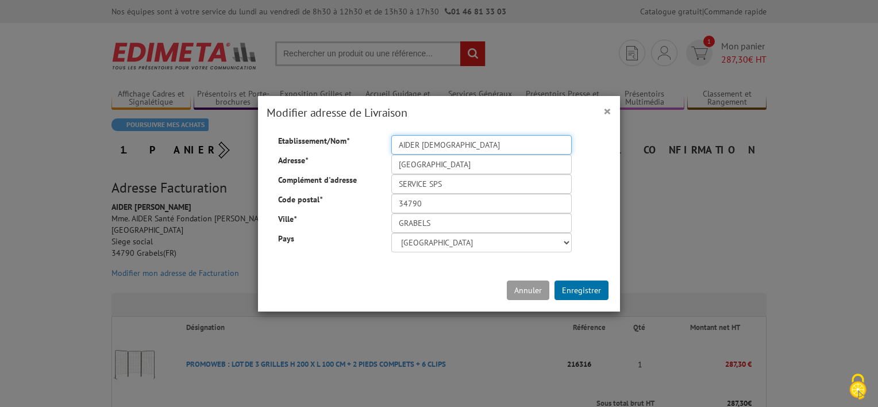
click at [450, 145] on input "AIDER SANTE" at bounding box center [481, 145] width 180 height 20
paste input "[GEOGRAPHIC_DATA]"
type input "[GEOGRAPHIC_DATA]"
click at [495, 165] on input "787 RUE DE LA VALSIERE" at bounding box center [481, 164] width 180 height 20
drag, startPoint x: 495, startPoint y: 165, endPoint x: 360, endPoint y: 166, distance: 135.5
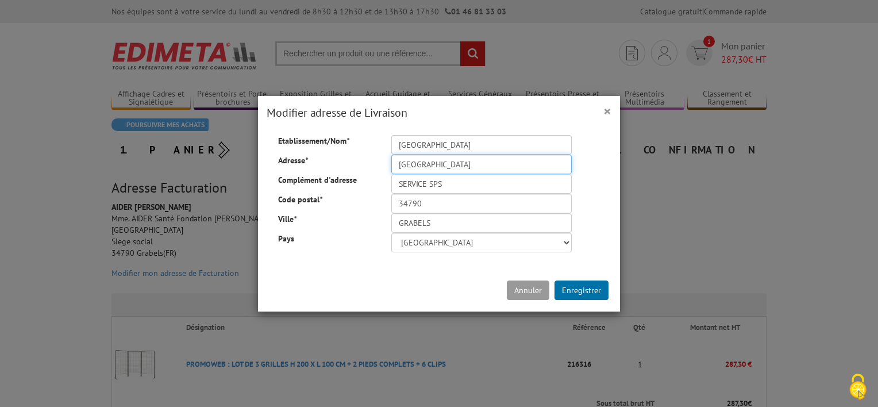
click at [360, 166] on div "Etablissement/Nom * Château de Flaugergues Adresse * 787 RUE DE LA VALSIERE Com…" at bounding box center [439, 193] width 356 height 117
click at [397, 163] on input "787 RUE DE LA VALSIERE" at bounding box center [481, 164] width 180 height 20
drag, startPoint x: 393, startPoint y: 163, endPoint x: 498, endPoint y: 161, distance: 105.1
click at [498, 161] on input "787 RUE DE LA VALSIERE" at bounding box center [481, 164] width 180 height 20
paste input "1744 Avenue [PERSON_NAME]"
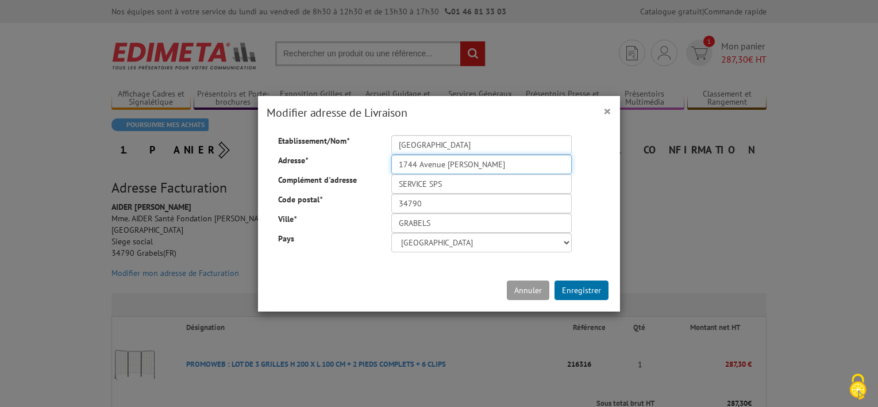
type input "1744 Avenue [PERSON_NAME]"
click at [442, 180] on input "SERVICE SPS" at bounding box center [481, 184] width 180 height 20
drag, startPoint x: 443, startPoint y: 183, endPoint x: 368, endPoint y: 184, distance: 74.7
click at [368, 144] on div "Complément d'adresse SERVICE SPS" at bounding box center [438, 144] width 339 height 0
type input "Pierre de Colbert"
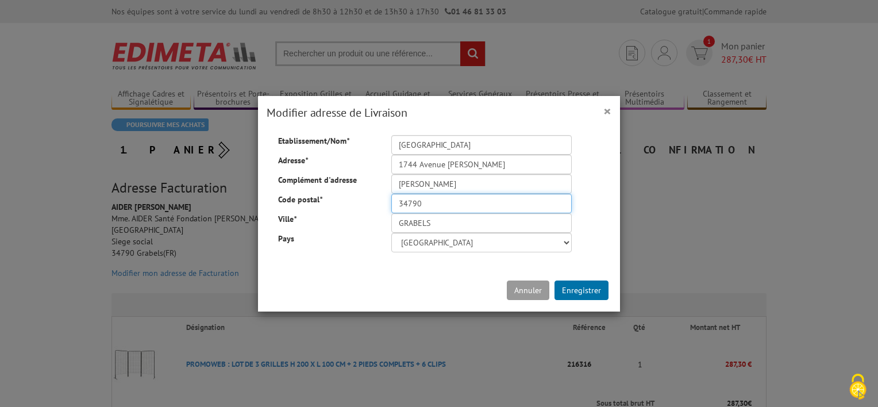
click at [424, 205] on input "34790" at bounding box center [481, 204] width 180 height 20
type input "34000"
click at [401, 224] on input "GRABELS" at bounding box center [481, 223] width 180 height 20
click at [401, 223] on input "GRABELS" at bounding box center [481, 223] width 180 height 20
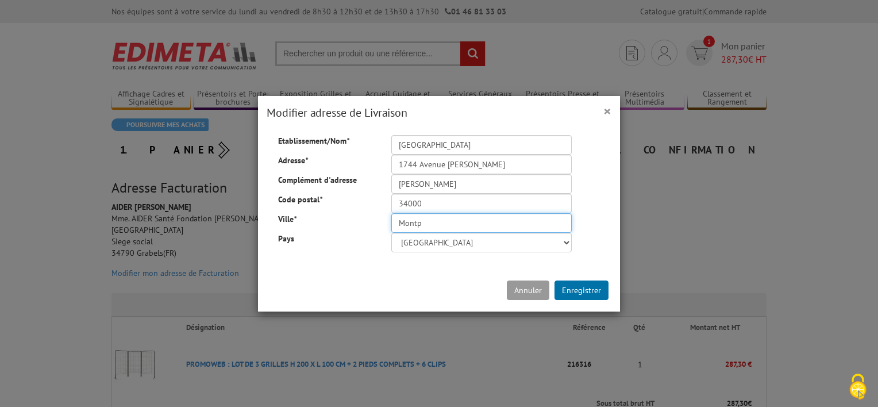
type input "[GEOGRAPHIC_DATA]"
click at [470, 188] on input "Pierre de Colbert" at bounding box center [481, 184] width 180 height 20
click at [393, 181] on input "Pierre de Colbert" at bounding box center [481, 184] width 180 height 20
type input "pour [PERSON_NAME]"
click at [586, 289] on button "Enregistrer" at bounding box center [581, 290] width 54 height 20
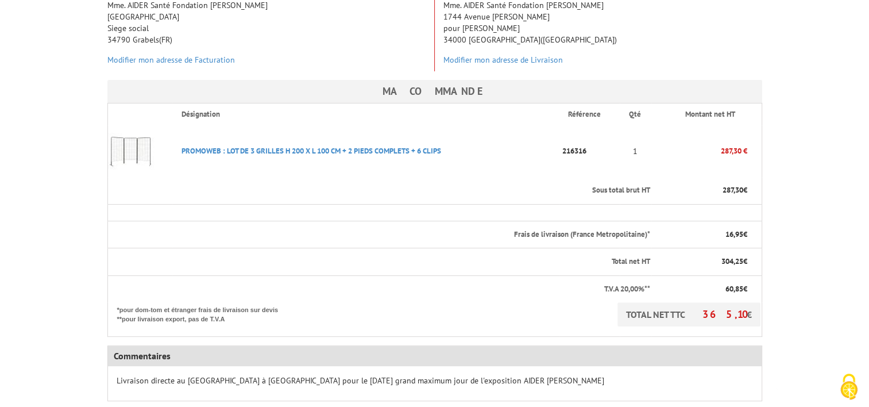
scroll to position [345, 0]
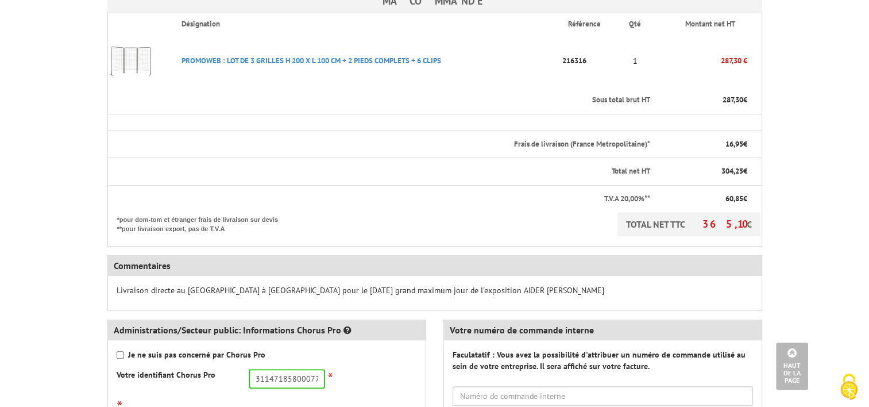
click at [362, 284] on p "Livraison directe au [GEOGRAPHIC_DATA] à [GEOGRAPHIC_DATA] pour le [DATE] grand…" at bounding box center [435, 289] width 636 height 11
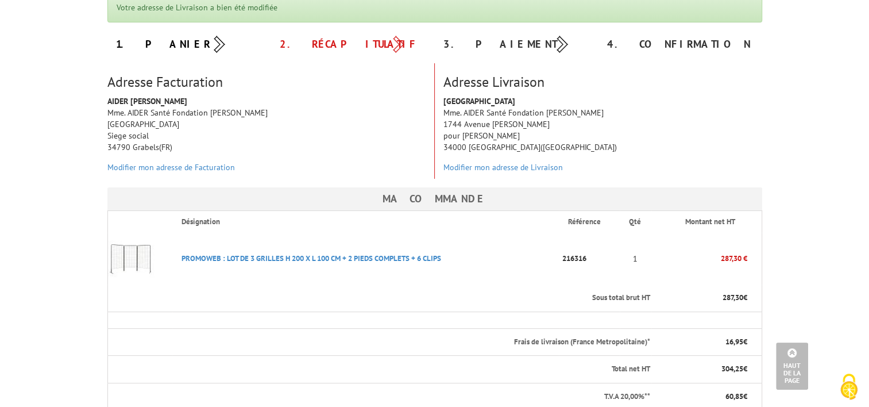
scroll to position [0, 0]
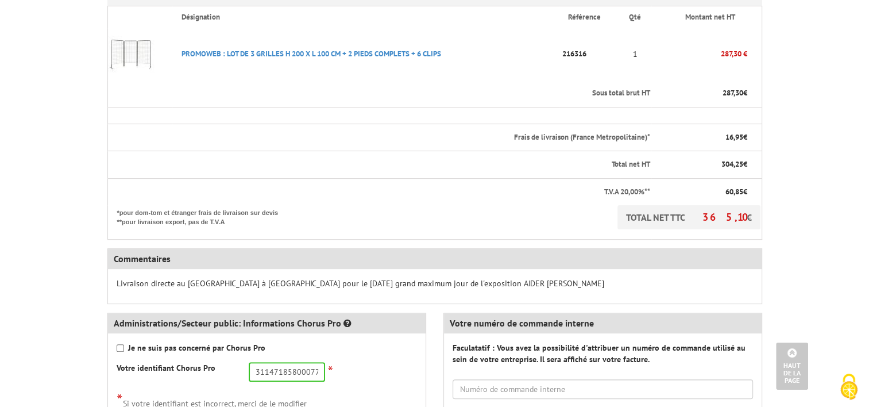
scroll to position [402, 0]
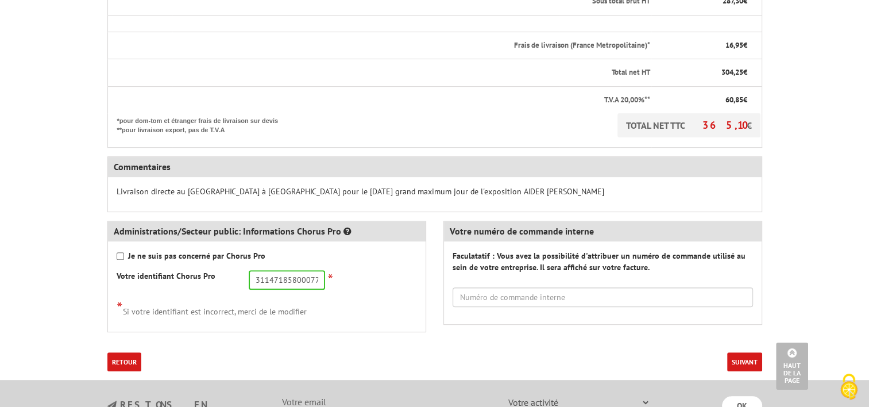
click at [187, 190] on p "Livraison directe au [GEOGRAPHIC_DATA] à [GEOGRAPHIC_DATA] pour le [DATE] grand…" at bounding box center [435, 191] width 636 height 11
click at [133, 361] on link "Retour" at bounding box center [124, 361] width 34 height 19
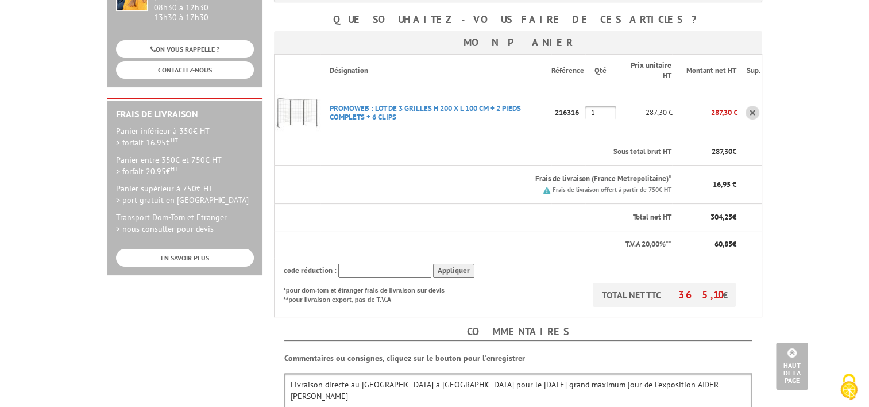
scroll to position [345, 0]
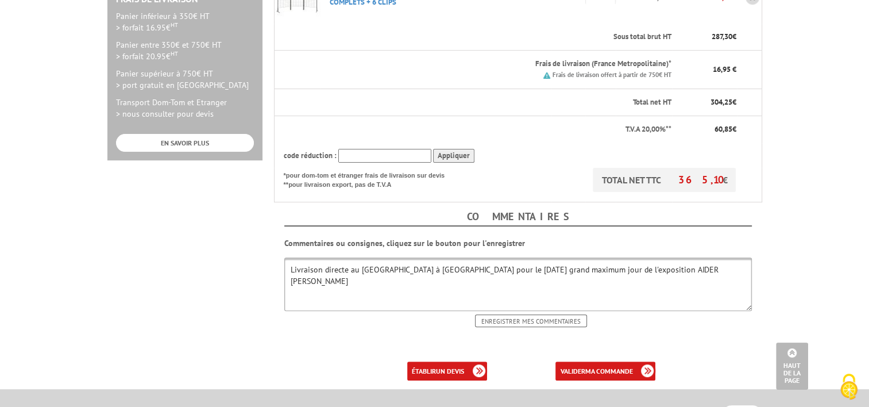
click at [335, 257] on textarea "Livraison directe au [GEOGRAPHIC_DATA] à [GEOGRAPHIC_DATA] pour le [DATE] grand…" at bounding box center [518, 283] width 468 height 53
click at [289, 257] on textarea "Livraison directe au [GEOGRAPHIC_DATA] à [GEOGRAPHIC_DATA] pour le [DATE] grand…" at bounding box center [518, 283] width 468 height 53
click at [298, 257] on textarea "Livraison directe au [GEOGRAPHIC_DATA] à [GEOGRAPHIC_DATA] pour le [DATE] grand…" at bounding box center [518, 283] width 468 height 53
drag, startPoint x: 731, startPoint y: 245, endPoint x: 748, endPoint y: 241, distance: 17.0
click at [732, 257] on textarea "Livraison directe au [GEOGRAPHIC_DATA] à [GEOGRAPHIC_DATA] pour le [DATE] grand…" at bounding box center [518, 283] width 468 height 53
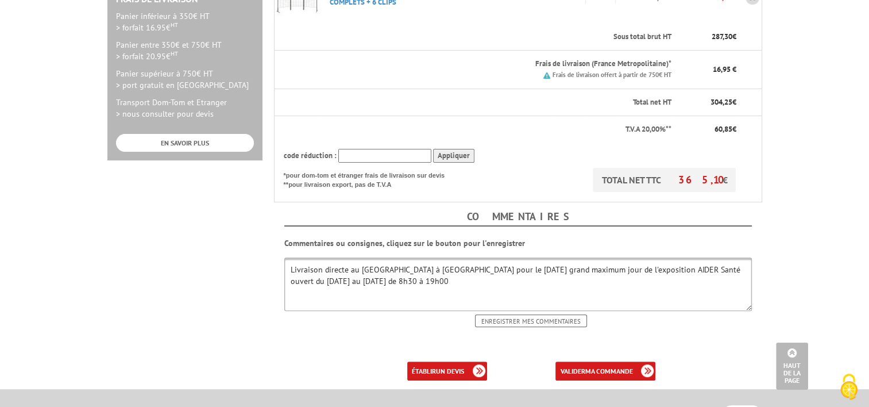
type textarea "Livraison directe au [GEOGRAPHIC_DATA] à [GEOGRAPHIC_DATA] pour le [DATE] grand…"
click at [551, 314] on input "Enregistrer mes commentaires" at bounding box center [531, 320] width 112 height 13
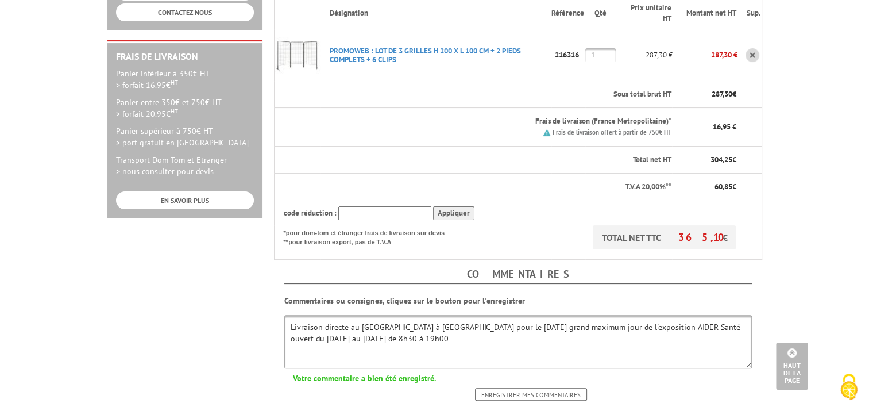
scroll to position [345, 0]
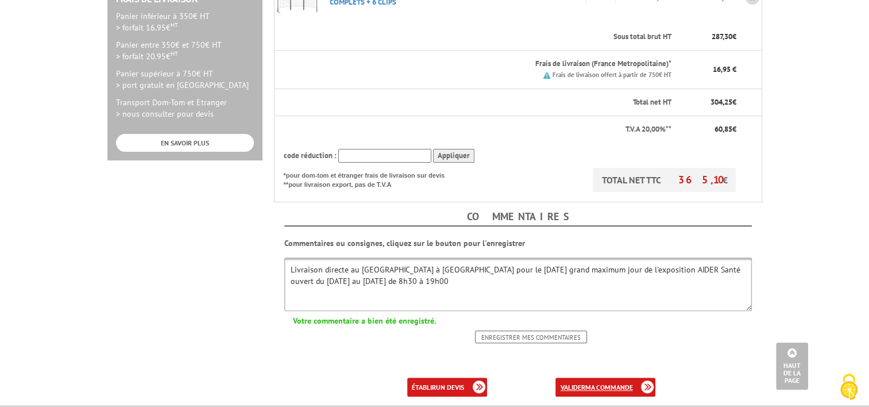
click at [612, 383] on b "ma commande" at bounding box center [609, 387] width 48 height 9
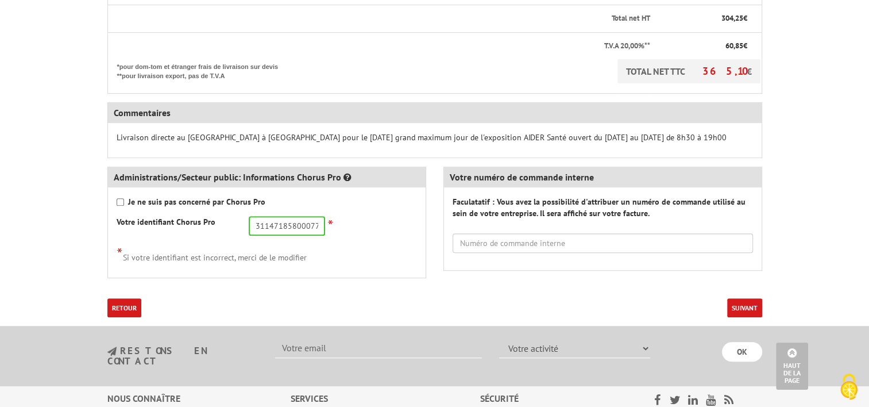
scroll to position [517, 0]
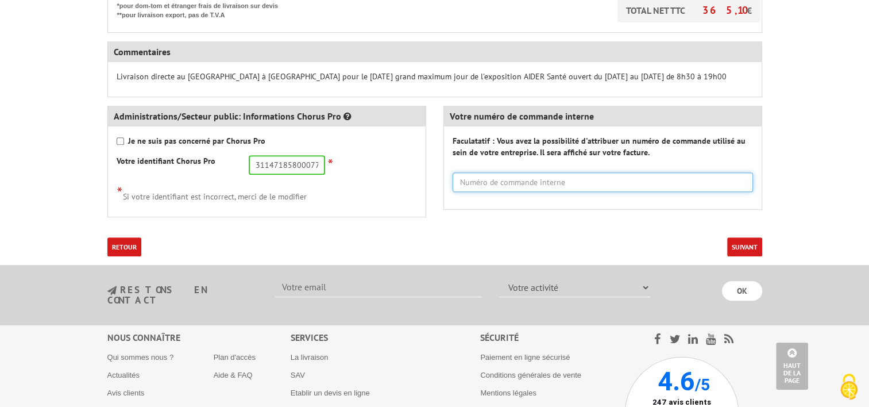
click at [531, 180] on input "text" at bounding box center [603, 182] width 300 height 20
type input "CAC-SPS25000999"
click at [745, 245] on button "Suivant" at bounding box center [744, 246] width 35 height 19
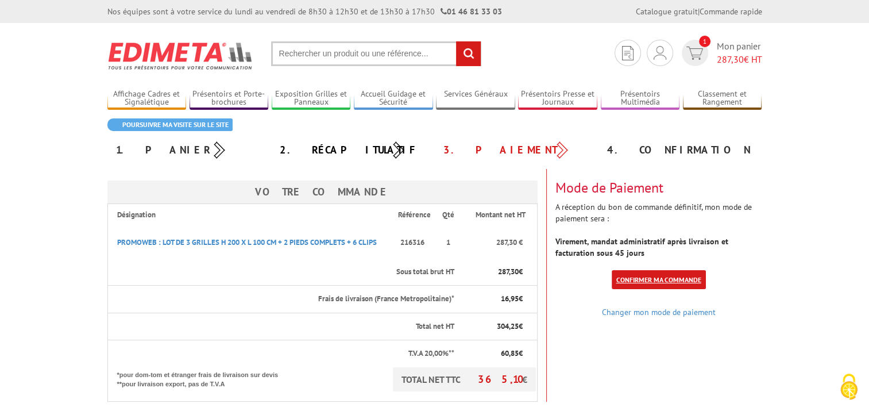
click at [668, 277] on link "Confirmer ma commande" at bounding box center [659, 279] width 94 height 19
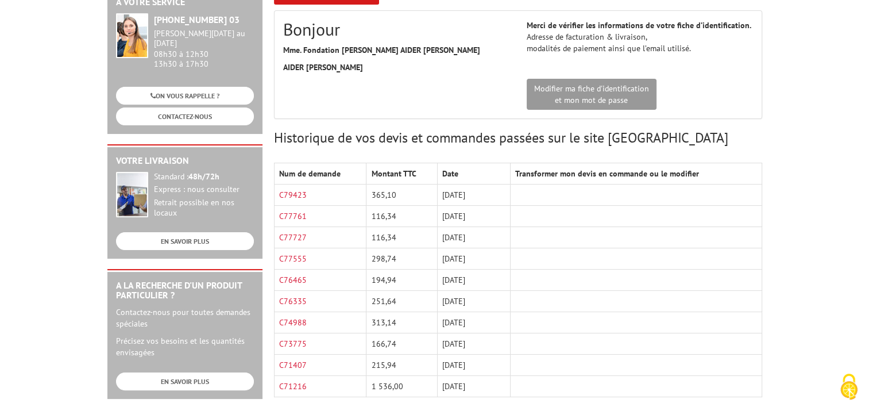
scroll to position [172, 0]
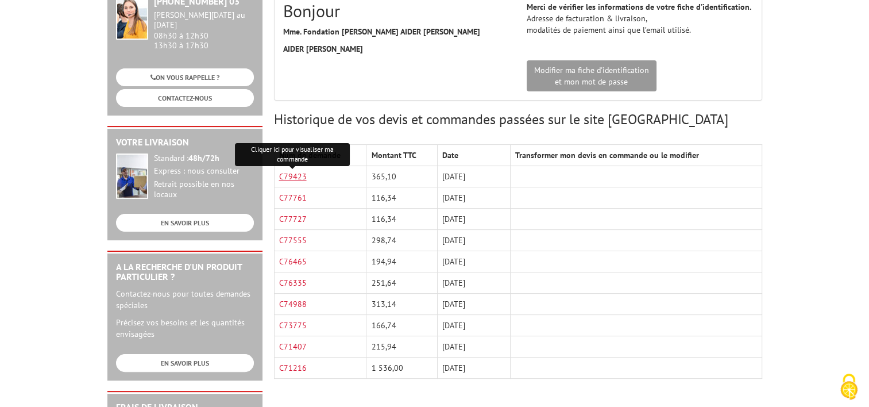
click at [304, 179] on link "C79423" at bounding box center [293, 176] width 28 height 10
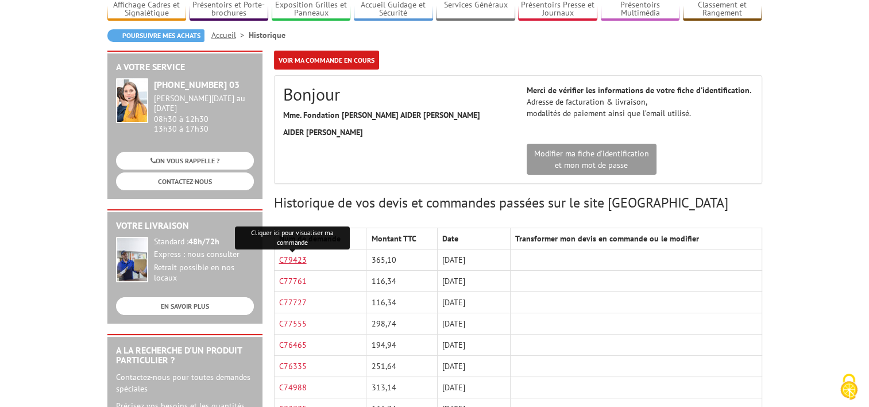
scroll to position [0, 0]
